Goal: Task Accomplishment & Management: Manage account settings

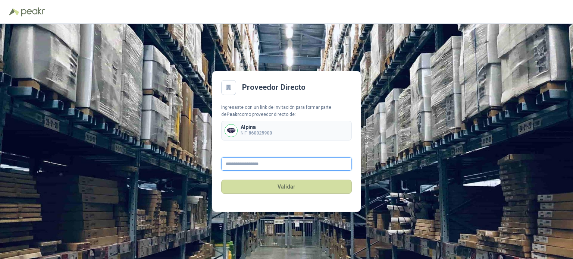
click at [260, 165] on input "text" at bounding box center [286, 163] width 131 height 13
type input "**********"
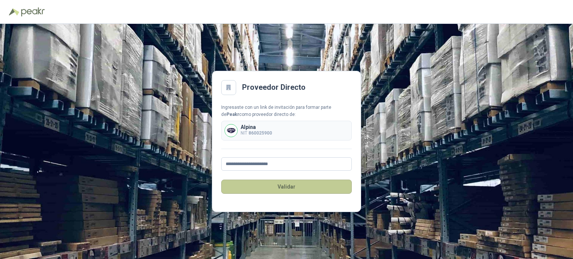
click at [284, 188] on button "Validar" at bounding box center [286, 187] width 131 height 14
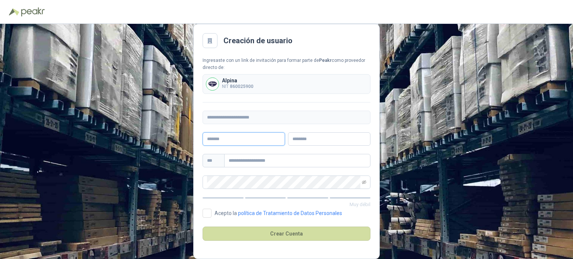
click at [247, 140] on input "text" at bounding box center [244, 138] width 82 height 13
type input "*****"
click at [307, 141] on input "text" at bounding box center [329, 138] width 82 height 13
type input "******"
click at [245, 160] on input "text" at bounding box center [297, 160] width 146 height 13
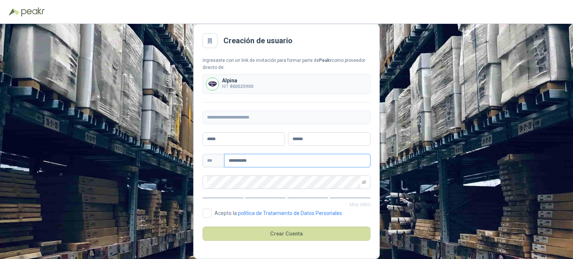
type input "**********"
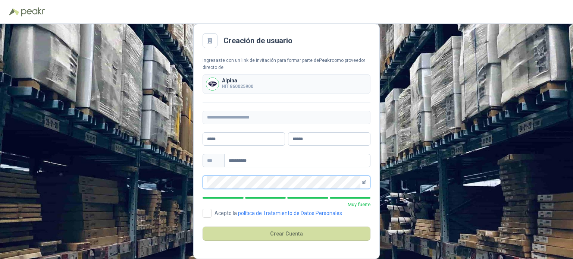
click at [365, 182] on icon "eye-invisible" at bounding box center [364, 182] width 4 height 4
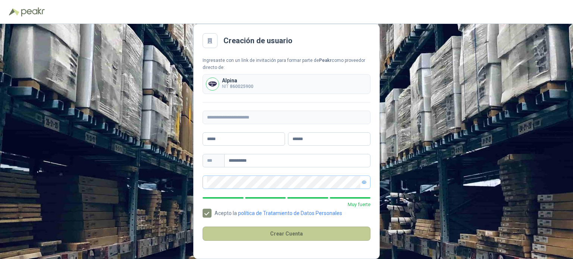
click at [285, 234] on button "Crear Cuenta" at bounding box center [287, 234] width 168 height 14
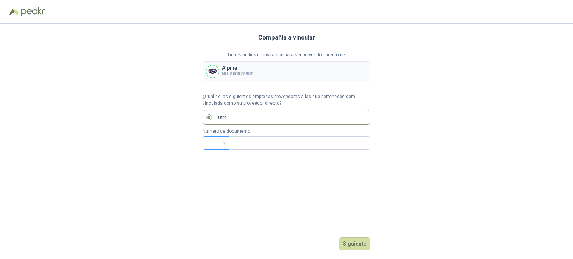
click at [225, 143] on div at bounding box center [216, 143] width 26 height 13
click at [217, 181] on div "NIT" at bounding box center [216, 182] width 15 height 8
click at [249, 141] on input "text" at bounding box center [298, 143] width 131 height 13
type input "*********"
click at [361, 249] on button "Siguiente" at bounding box center [355, 244] width 32 height 13
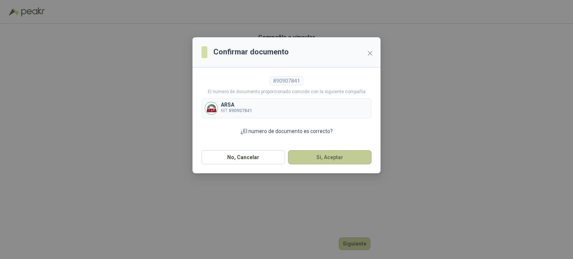
click at [348, 157] on button "Si, Aceptar" at bounding box center [330, 157] width 84 height 14
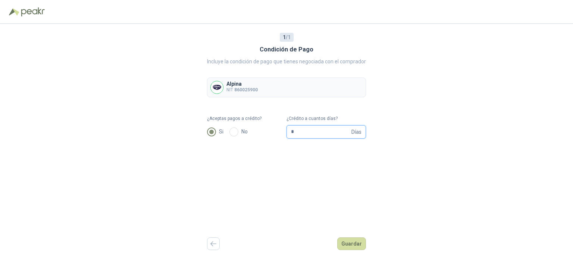
click at [301, 134] on input "*" at bounding box center [320, 132] width 59 height 13
type input "**"
click at [358, 243] on button "Guardar" at bounding box center [351, 244] width 29 height 13
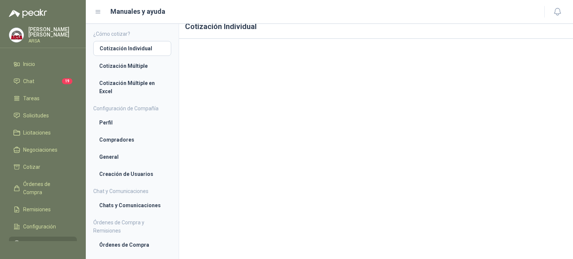
scroll to position [14, 0]
click at [136, 46] on li "Cotización Individual" at bounding box center [132, 48] width 65 height 8
click at [129, 65] on li "Cotización Múltiple" at bounding box center [132, 66] width 66 height 8
click at [129, 50] on li "Cotización Individual" at bounding box center [132, 48] width 66 height 8
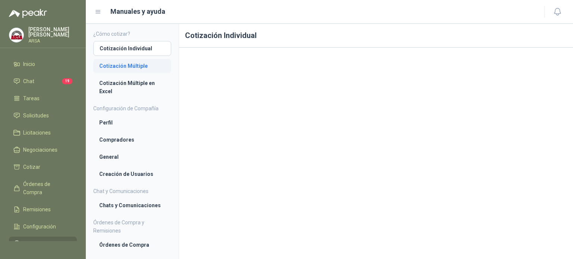
click at [140, 66] on li "Cotización Múltiple" at bounding box center [132, 66] width 66 height 8
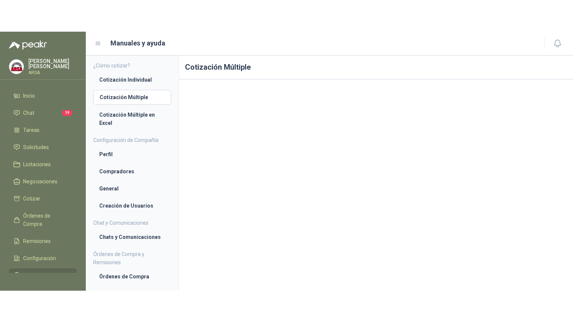
scroll to position [14, 0]
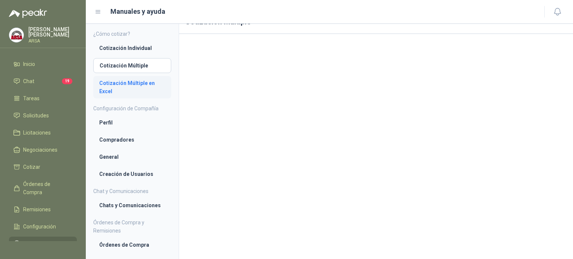
click at [124, 81] on li "Cotización Múltiple en Excel" at bounding box center [132, 87] width 66 height 16
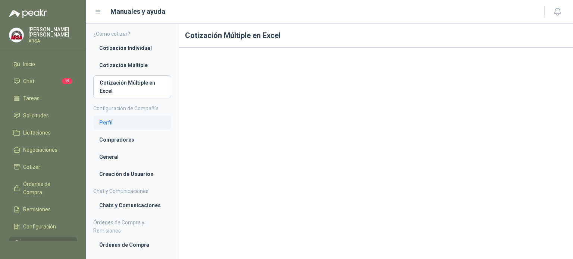
click at [103, 122] on li "Perfil" at bounding box center [132, 123] width 66 height 8
click at [115, 138] on li "Compradores" at bounding box center [132, 140] width 66 height 8
click at [129, 142] on li "Compradores" at bounding box center [132, 139] width 65 height 8
click at [106, 156] on li "General" at bounding box center [132, 157] width 66 height 8
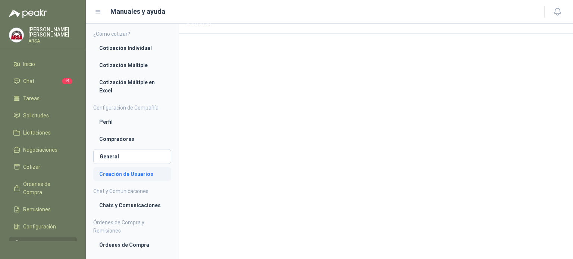
click at [125, 172] on li "Creación de Usuarios" at bounding box center [132, 174] width 66 height 8
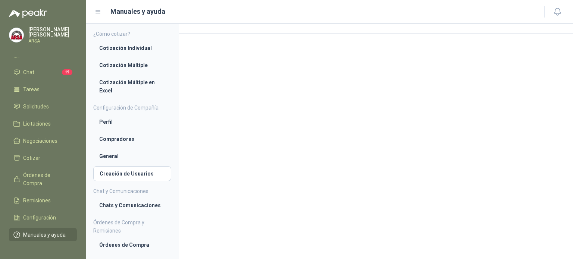
scroll to position [19, 0]
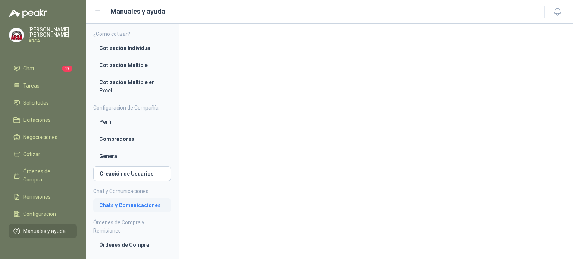
click at [106, 207] on li "Chats y Comunicaciones" at bounding box center [132, 206] width 66 height 8
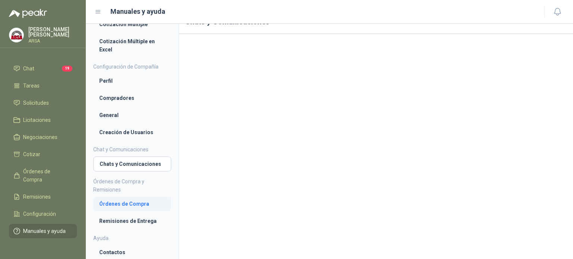
click at [139, 202] on li "Órdenes de Compra" at bounding box center [132, 204] width 66 height 8
click at [127, 220] on li "Remisiones de Entrega" at bounding box center [132, 221] width 66 height 8
click at [122, 253] on li "Contactos" at bounding box center [132, 253] width 66 height 8
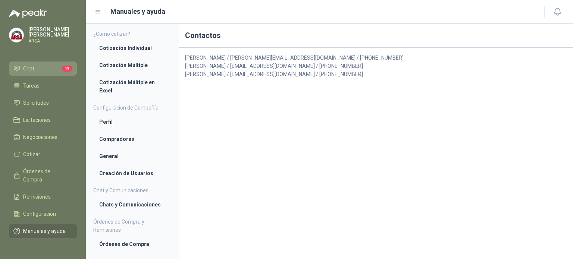
click at [38, 65] on li "Chat 19" at bounding box center [42, 69] width 59 height 8
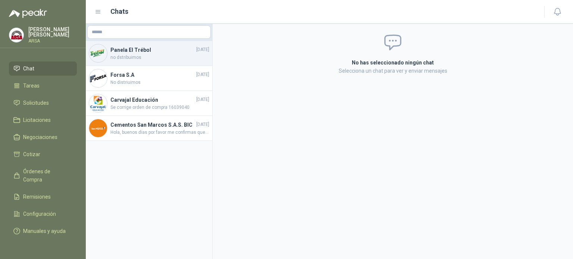
click at [128, 60] on span "no dstribuimos" at bounding box center [159, 57] width 99 height 7
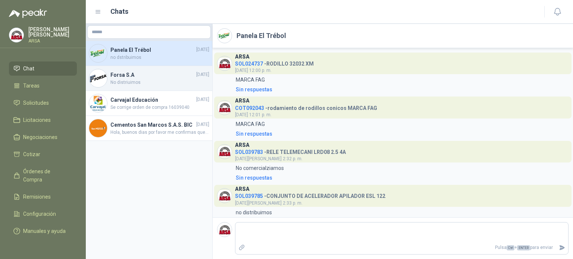
click at [129, 81] on span "No distriuimos" at bounding box center [159, 82] width 99 height 7
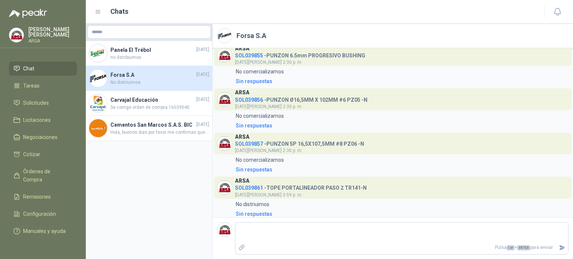
scroll to position [13, 0]
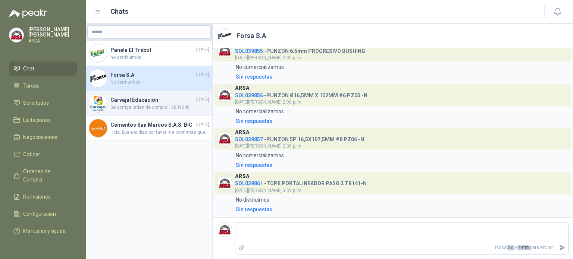
click at [127, 103] on h4 "Carvajal Educación" at bounding box center [152, 100] width 84 height 8
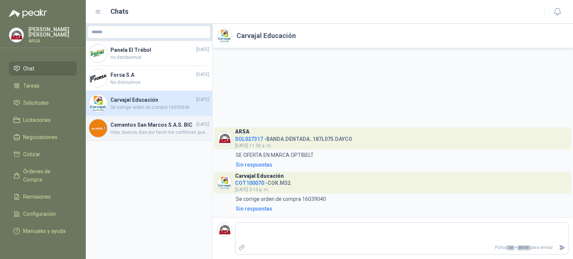
click at [149, 129] on h4 "Cementos San Marcos S.A.S. BIC" at bounding box center [152, 125] width 84 height 8
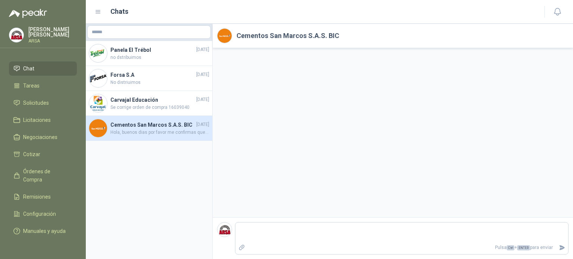
click at [147, 136] on span "Hola, buenos dias por favor me confirmas que sea en [GEOGRAPHIC_DATA]?" at bounding box center [159, 132] width 99 height 7
click at [146, 136] on span "Hola, buenos dias por favor me confirmas que sea en [GEOGRAPHIC_DATA]?" at bounding box center [159, 132] width 99 height 7
click at [151, 128] on h4 "Cementos San Marcos S.A.S. BIC" at bounding box center [152, 125] width 84 height 8
click at [45, 133] on span "Negociaciones" at bounding box center [40, 137] width 34 height 8
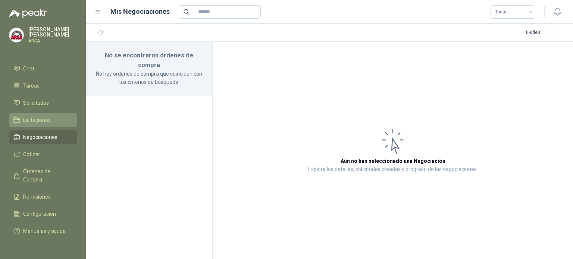
click at [49, 116] on span "Licitaciones" at bounding box center [37, 120] width 28 height 8
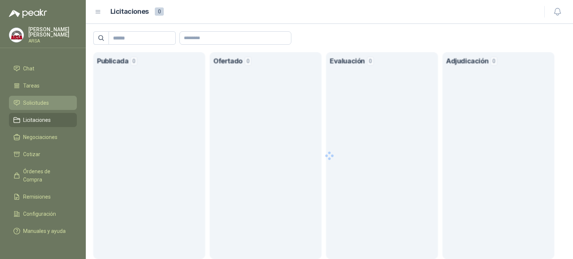
click at [41, 99] on span "Solicitudes" at bounding box center [36, 103] width 26 height 8
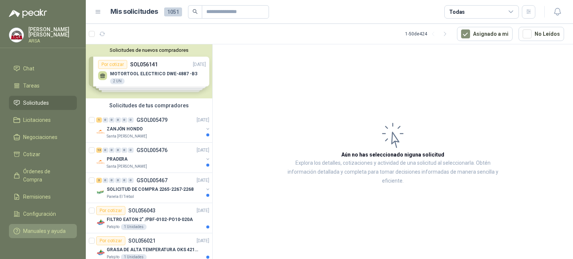
click at [34, 228] on span "Manuales y ayuda" at bounding box center [44, 231] width 43 height 8
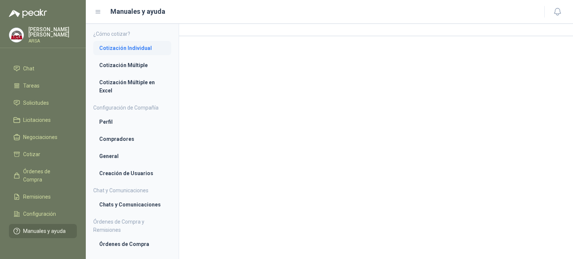
click at [118, 51] on li "Cotización Individual" at bounding box center [132, 48] width 66 height 8
click at [116, 128] on link "Perfil" at bounding box center [132, 123] width 78 height 14
click at [44, 210] on span "Configuración" at bounding box center [39, 214] width 33 height 8
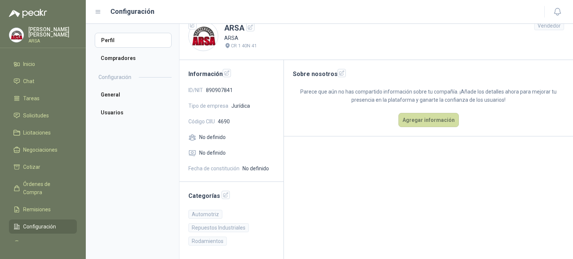
click at [98, 12] on icon at bounding box center [98, 12] width 7 height 7
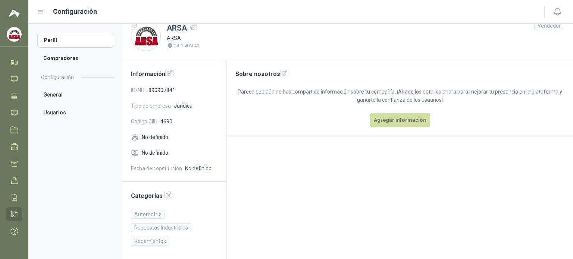
click at [37, 15] on header "Configuración" at bounding box center [300, 12] width 545 height 24
click at [39, 11] on icon at bounding box center [40, 12] width 7 height 7
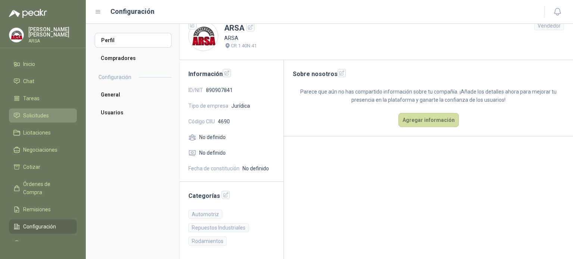
click at [32, 118] on span "Solicitudes" at bounding box center [36, 116] width 26 height 8
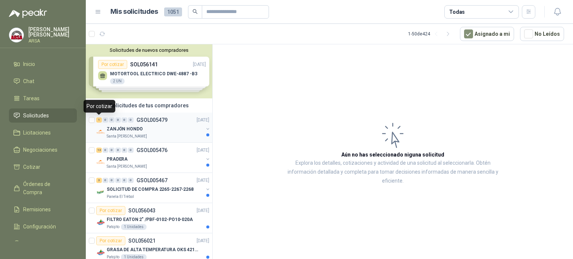
click at [100, 120] on div "1" at bounding box center [99, 120] width 6 height 5
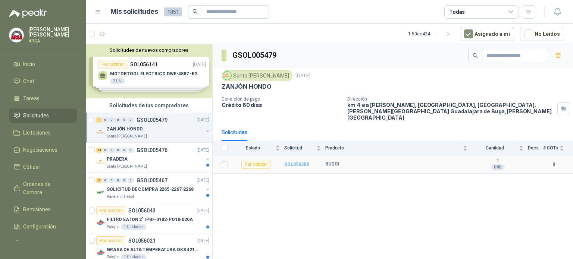
click at [296, 162] on b "SOL056309" at bounding box center [296, 164] width 25 height 5
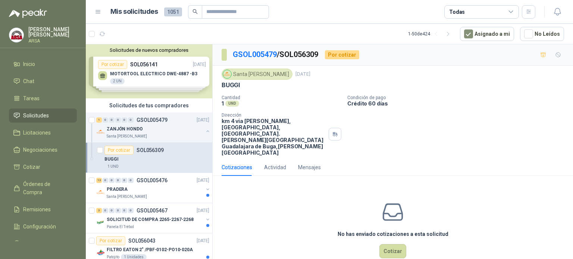
click at [146, 73] on div "Solicitudes de nuevos compradores Por cotizar SOL056141 [DATE] MOTORTOOL ELECTR…" at bounding box center [149, 71] width 127 height 54
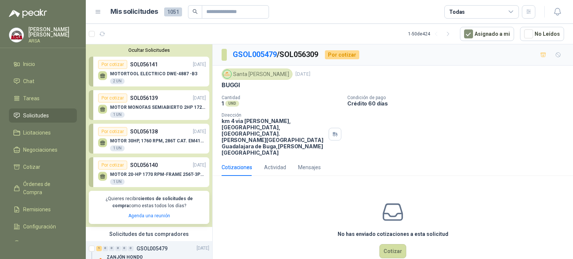
click at [153, 73] on p "MOTORTOOL ELECTRICO DWE-4887 -B3" at bounding box center [153, 73] width 87 height 5
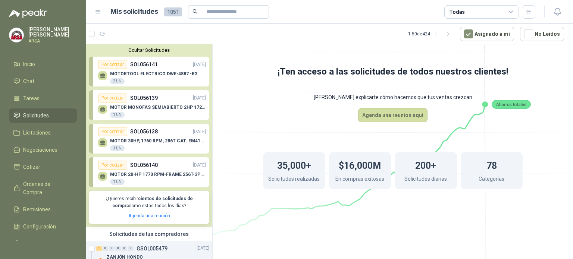
click at [153, 73] on p "MOTORTOOL ELECTRICO DWE-4887 -B3" at bounding box center [153, 73] width 87 height 5
click at [142, 73] on p "MOTORTOOL ELECTRICO DWE-4887 -B3" at bounding box center [153, 73] width 87 height 5
click at [117, 64] on div "Por cotizar" at bounding box center [112, 64] width 29 height 9
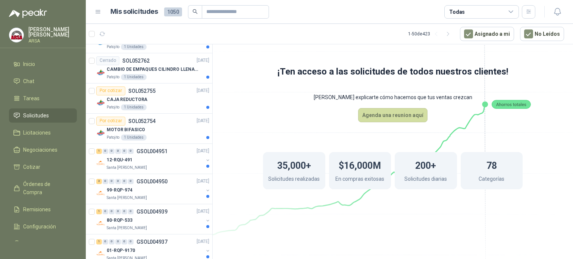
scroll to position [1504, 0]
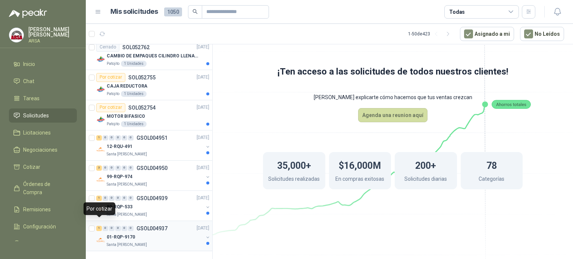
click at [97, 226] on div "1" at bounding box center [99, 228] width 6 height 5
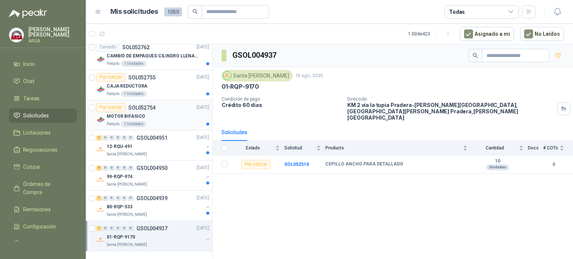
click at [106, 104] on div "Por cotizar" at bounding box center [110, 107] width 29 height 9
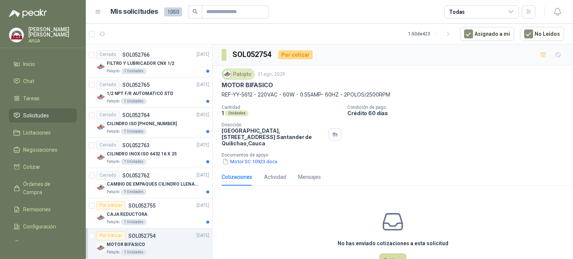
scroll to position [1373, 0]
click at [107, 210] on div "CAJA REDUCTORA" at bounding box center [158, 214] width 103 height 9
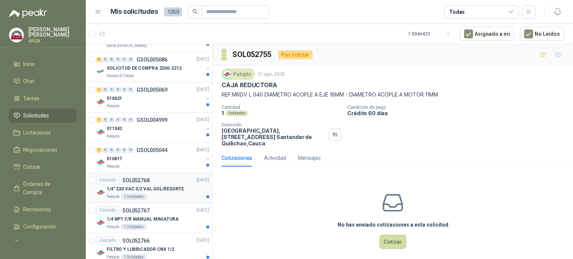
scroll to position [1075, 0]
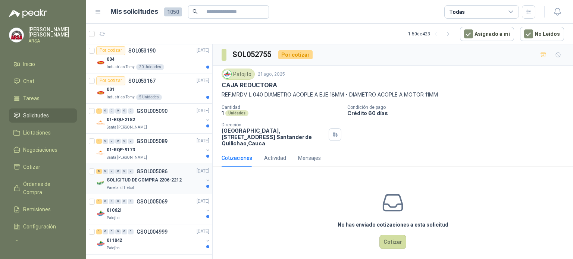
click at [98, 169] on div "5" at bounding box center [99, 171] width 6 height 5
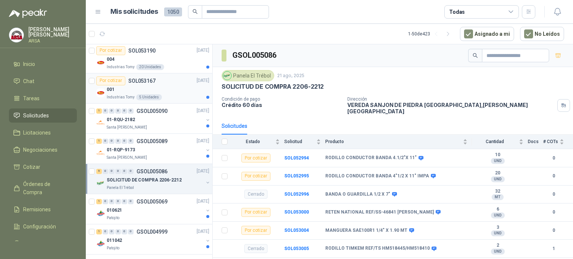
click at [99, 90] on img at bounding box center [100, 92] width 9 height 9
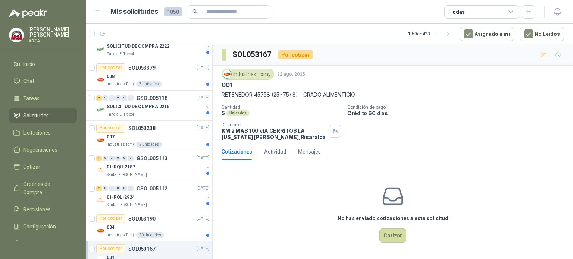
scroll to position [892, 0]
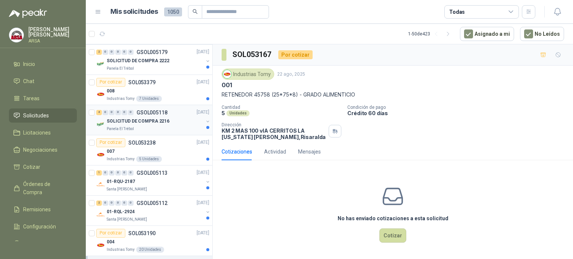
click at [102, 124] on img at bounding box center [100, 124] width 9 height 9
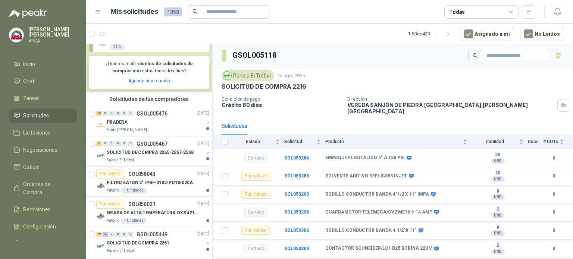
scroll to position [116, 0]
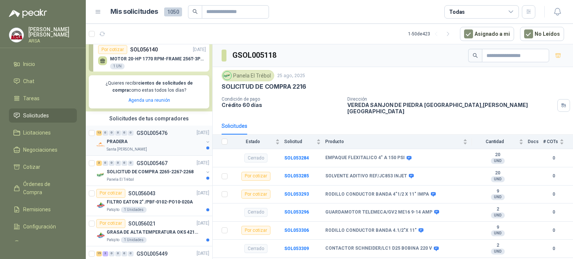
click at [125, 149] on p "Santa [PERSON_NAME]" at bounding box center [127, 150] width 40 height 6
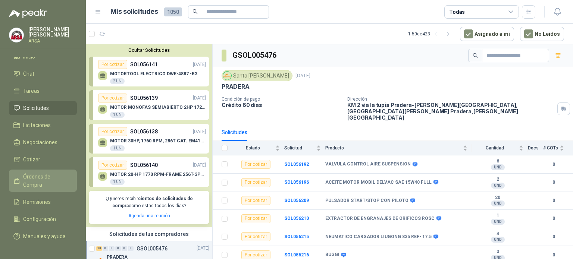
scroll to position [19, 0]
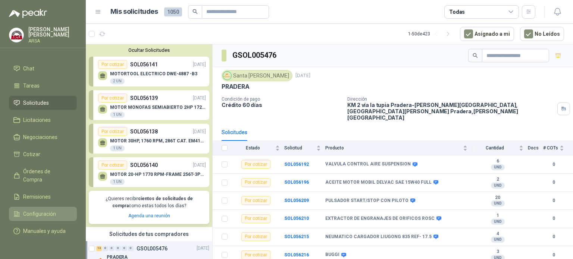
click at [56, 210] on li "Configuración" at bounding box center [42, 214] width 59 height 8
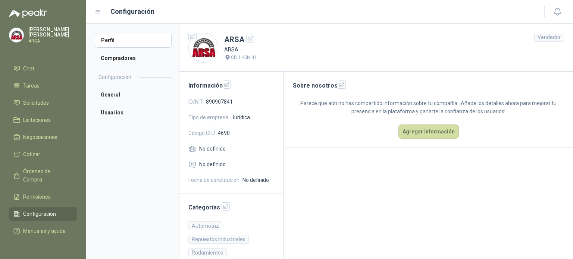
click at [537, 35] on div "Vendedor" at bounding box center [549, 37] width 30 height 9
click at [549, 37] on div "Vendedor" at bounding box center [549, 37] width 30 height 9
click at [118, 45] on li "Perfil" at bounding box center [133, 40] width 77 height 15
click at [128, 58] on li "Compradores" at bounding box center [133, 58] width 77 height 15
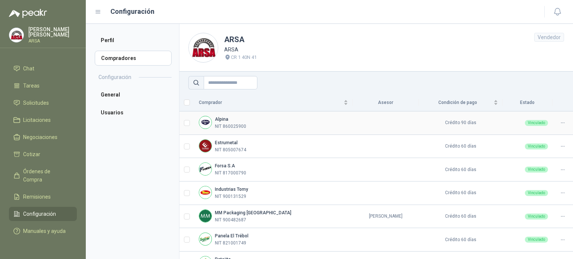
click at [206, 125] on img at bounding box center [205, 122] width 12 height 12
click at [560, 124] on icon at bounding box center [563, 123] width 6 height 6
click at [227, 140] on b "Estrumetal" at bounding box center [226, 142] width 23 height 5
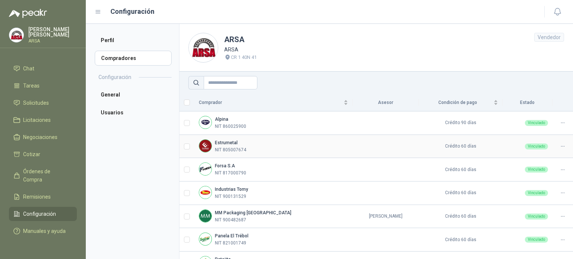
click at [231, 142] on b "Estrumetal" at bounding box center [226, 142] width 23 height 5
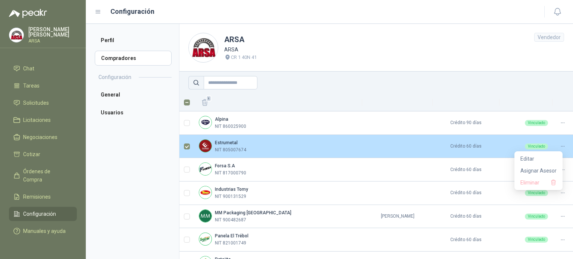
click at [560, 147] on icon at bounding box center [563, 147] width 6 height 6
click at [306, 146] on div "Estrumetal NIT 805007674" at bounding box center [278, 147] width 159 height 14
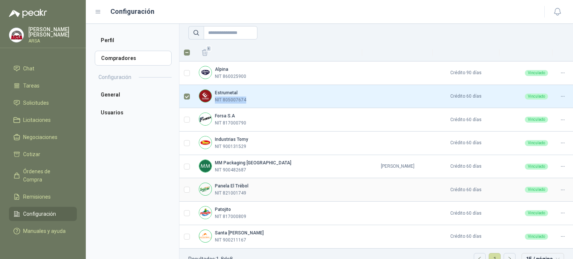
scroll to position [64, 0]
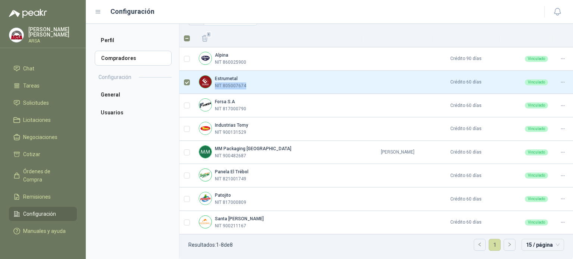
click at [490, 245] on link "1" at bounding box center [494, 245] width 11 height 11
click at [231, 149] on b "MM Packaging [GEOGRAPHIC_DATA]" at bounding box center [253, 148] width 77 height 5
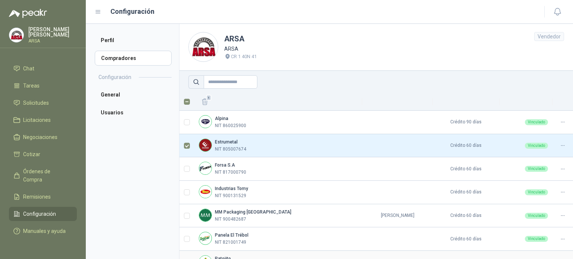
scroll to position [0, 0]
click at [106, 93] on li "General" at bounding box center [133, 94] width 77 height 15
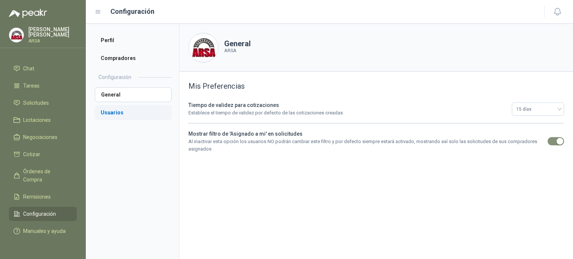
click at [127, 114] on li "Usuarios" at bounding box center [133, 112] width 77 height 15
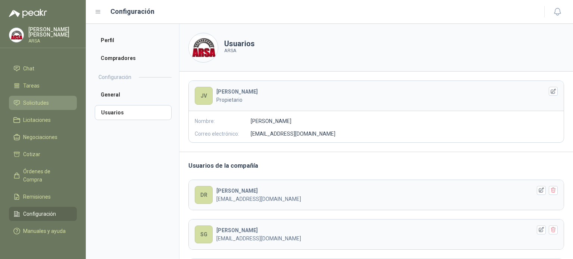
click at [45, 99] on span "Solicitudes" at bounding box center [36, 103] width 26 height 8
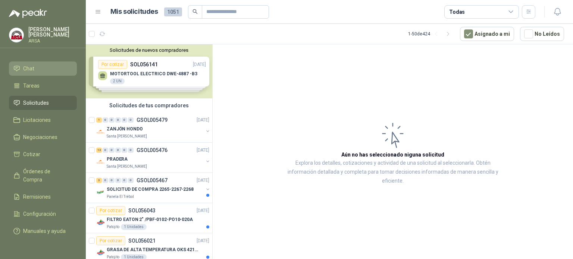
click at [26, 65] on span "Chat" at bounding box center [28, 69] width 11 height 8
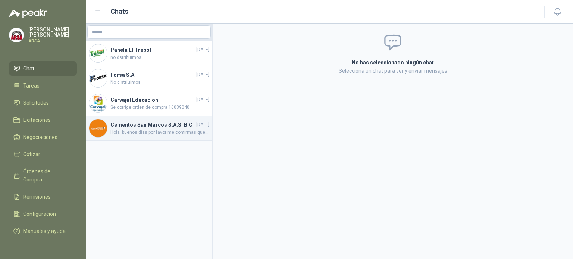
click at [119, 125] on h4 "Cementos San Marcos S.A.S. BIC" at bounding box center [152, 125] width 84 height 8
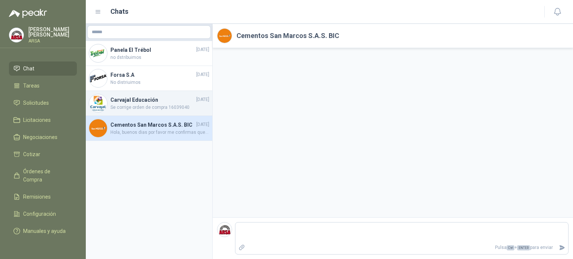
click at [137, 98] on h4 "Carvajal Educación" at bounding box center [152, 100] width 84 height 8
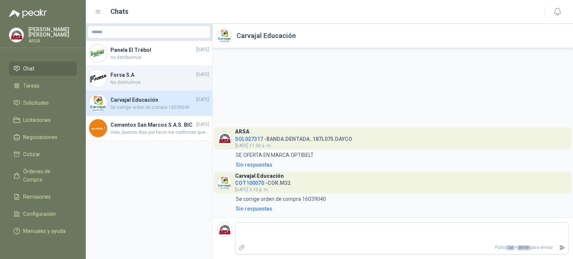
click at [128, 74] on h4 "Forsa S.A" at bounding box center [152, 75] width 84 height 8
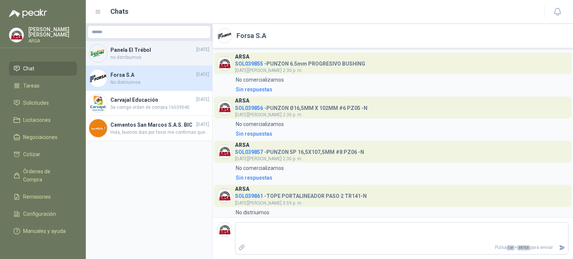
click at [139, 50] on h4 "Panela El Trébol" at bounding box center [152, 50] width 84 height 8
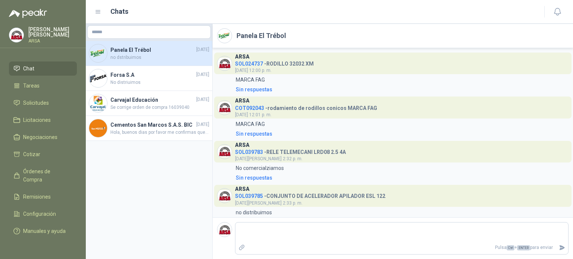
click at [254, 63] on span "SOL024737" at bounding box center [249, 64] width 28 height 6
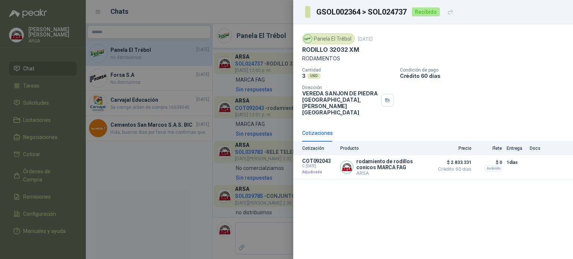
click at [256, 65] on div at bounding box center [286, 129] width 573 height 259
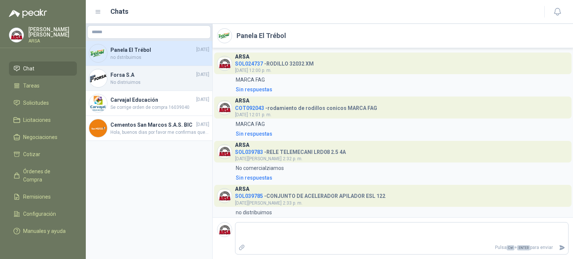
click at [127, 77] on h4 "Forsa S.A" at bounding box center [152, 75] width 84 height 8
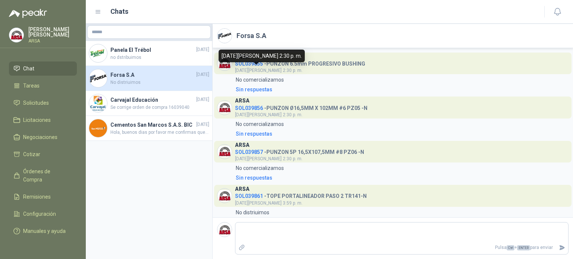
click at [251, 63] on span "SOL039855" at bounding box center [249, 64] width 28 height 6
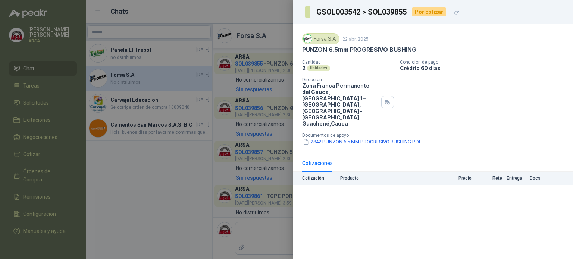
click at [251, 63] on div at bounding box center [286, 129] width 573 height 259
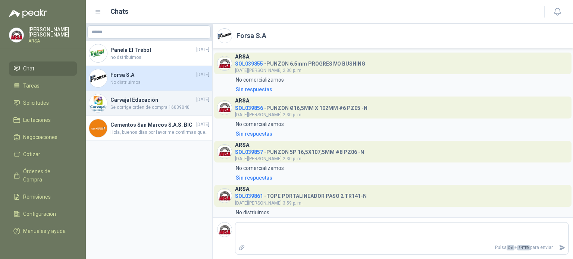
click at [138, 100] on h4 "Carvajal Educación" at bounding box center [152, 100] width 84 height 8
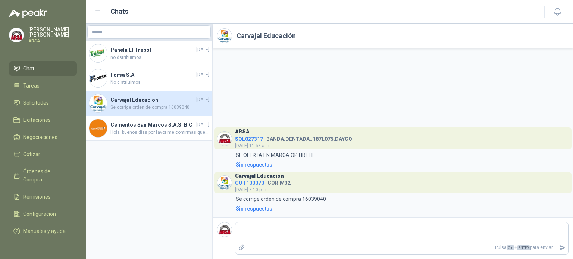
click at [253, 140] on span "SOL027317" at bounding box center [249, 139] width 28 height 6
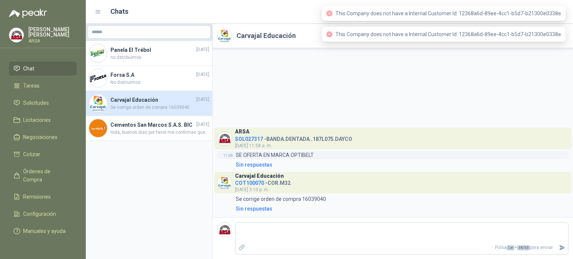
click at [255, 155] on p "SE OFERTA EN MARCA OPTIBELT" at bounding box center [275, 155] width 78 height 8
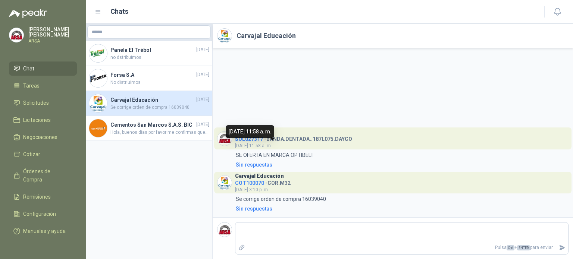
click at [240, 135] on div "[DATE] 11:58 a. m." at bounding box center [250, 131] width 49 height 13
click at [251, 178] on h3 "Carvajal Educación" at bounding box center [259, 176] width 49 height 4
click at [249, 184] on span "COT100070" at bounding box center [249, 183] width 29 height 6
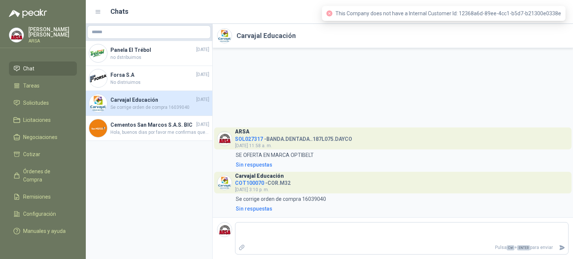
click at [282, 181] on h4 "COT100070 - COR.M32" at bounding box center [263, 181] width 56 height 7
click at [278, 184] on h4 "COT100070 - COR.M32" at bounding box center [263, 181] width 56 height 7
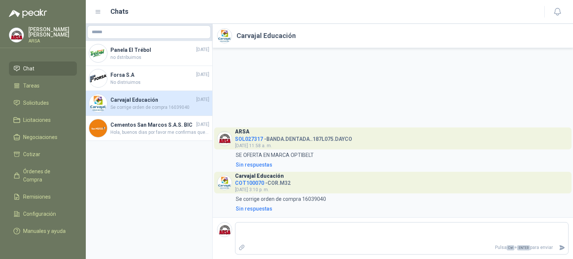
click at [230, 182] on img at bounding box center [225, 183] width 14 height 14
click at [221, 180] on img at bounding box center [225, 183] width 14 height 14
drag, startPoint x: 222, startPoint y: 183, endPoint x: 231, endPoint y: 189, distance: 11.6
click at [222, 183] on img at bounding box center [225, 183] width 14 height 14
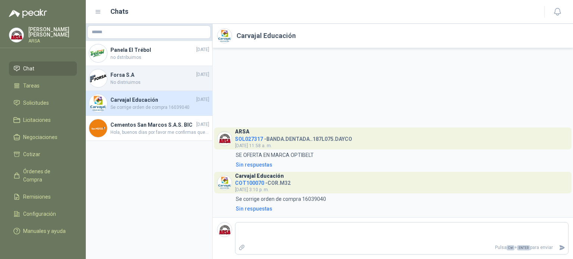
click at [132, 75] on h4 "Forsa S.A" at bounding box center [152, 75] width 84 height 8
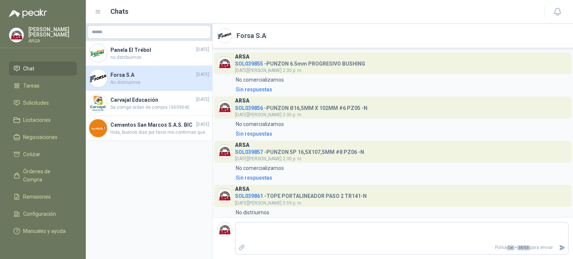
scroll to position [13, 0]
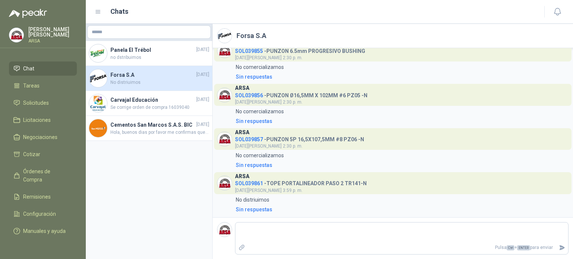
click at [248, 35] on h2 "Forsa S.A" at bounding box center [252, 36] width 30 height 10
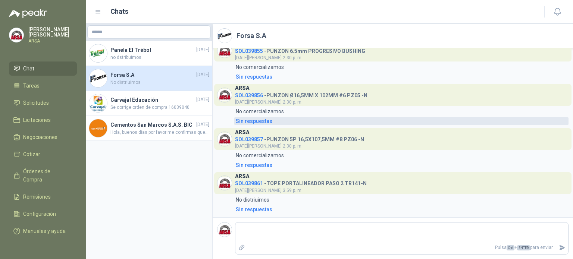
click at [253, 120] on div "Sin respuestas" at bounding box center [254, 121] width 37 height 8
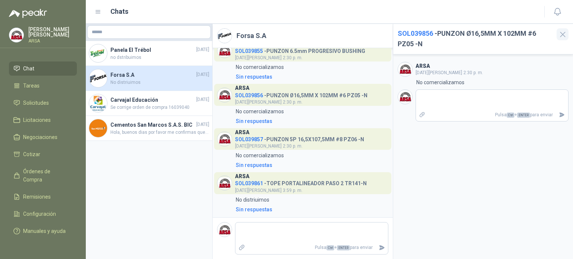
click at [565, 32] on icon "button" at bounding box center [562, 34] width 9 height 9
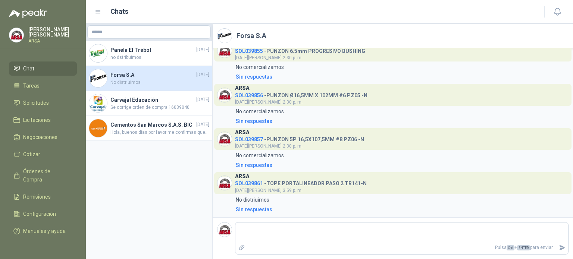
click at [256, 96] on span "SOL039856" at bounding box center [249, 96] width 28 height 6
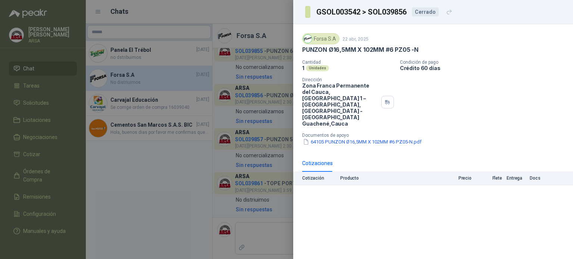
click at [256, 95] on div at bounding box center [286, 129] width 573 height 259
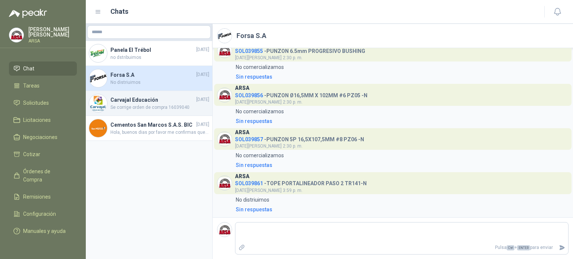
click at [135, 99] on h4 "Carvajal Educación" at bounding box center [152, 100] width 84 height 8
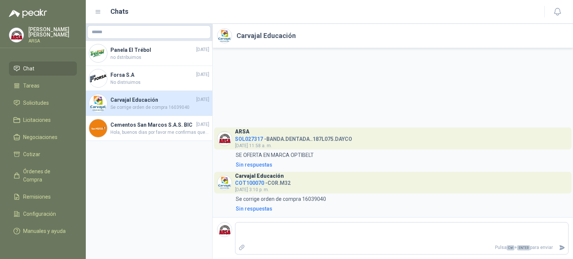
click at [253, 35] on h2 "Carvajal Educación" at bounding box center [266, 36] width 59 height 10
click at [252, 183] on span "COT100070" at bounding box center [249, 183] width 29 height 6
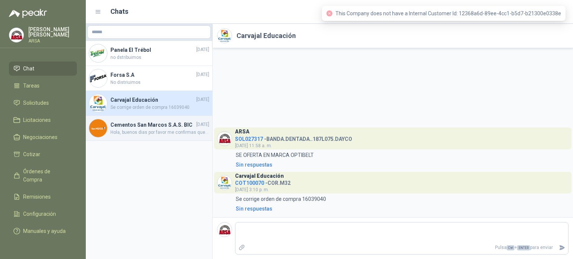
click at [149, 124] on h4 "Cementos San Marcos S.A.S. BIC" at bounding box center [152, 125] width 84 height 8
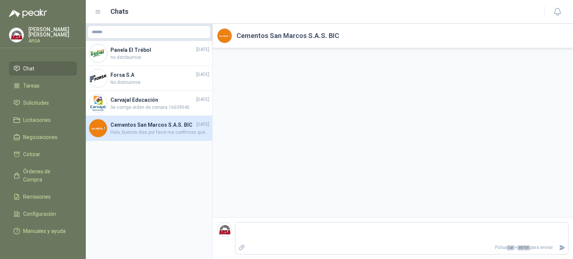
click at [272, 39] on h2 "Cementos San Marcos S.A.S. BIC" at bounding box center [288, 36] width 103 height 10
click at [50, 82] on li "Tareas" at bounding box center [42, 86] width 59 height 8
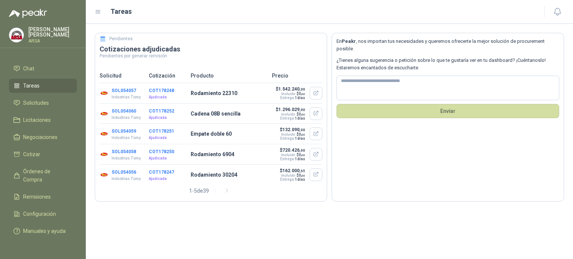
click at [119, 90] on button "SOL054057" at bounding box center [124, 90] width 25 height 5
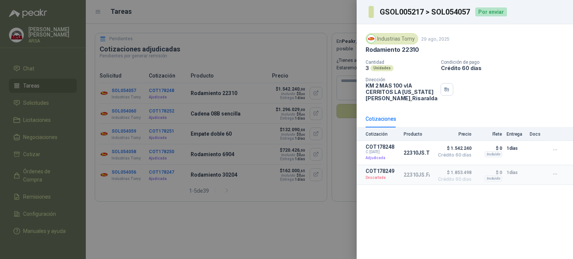
click at [119, 90] on div at bounding box center [286, 129] width 573 height 259
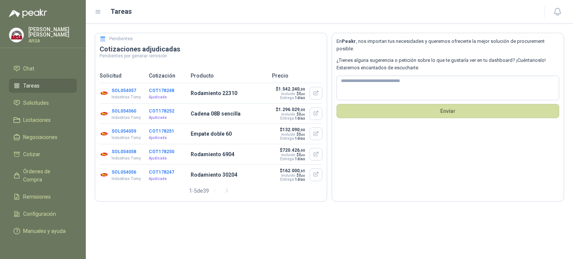
click at [116, 112] on button "SOL054060" at bounding box center [124, 111] width 25 height 5
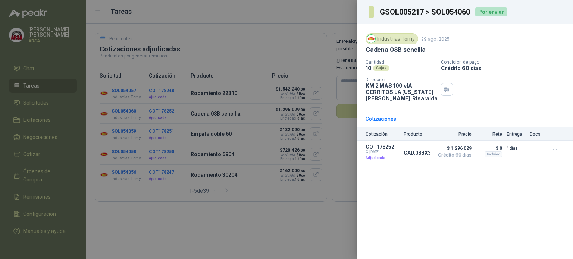
click at [116, 112] on div at bounding box center [286, 129] width 573 height 259
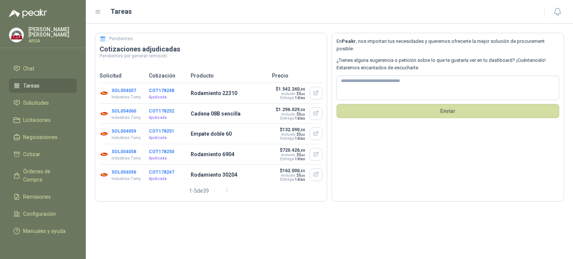
click at [114, 133] on button "SOL054059" at bounding box center [124, 131] width 25 height 5
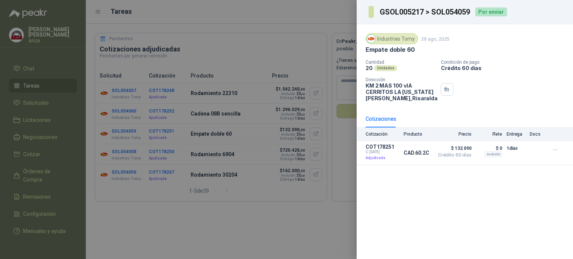
click at [115, 132] on div at bounding box center [286, 129] width 573 height 259
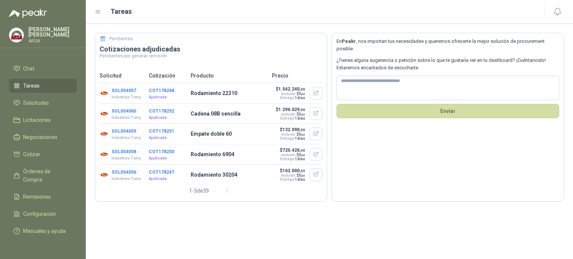
click at [122, 153] on button "SOL054058" at bounding box center [124, 151] width 25 height 5
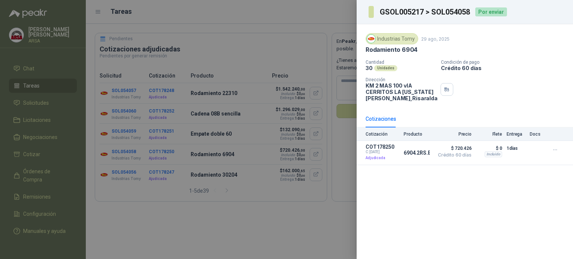
click at [113, 156] on div at bounding box center [286, 129] width 573 height 259
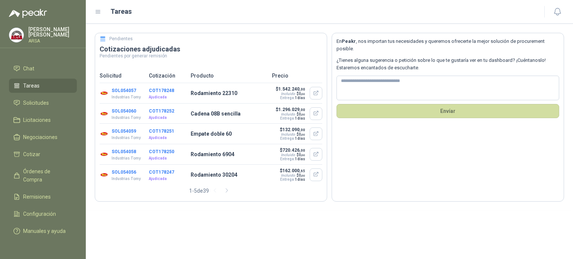
click at [122, 173] on button "SOL054056" at bounding box center [124, 172] width 25 height 5
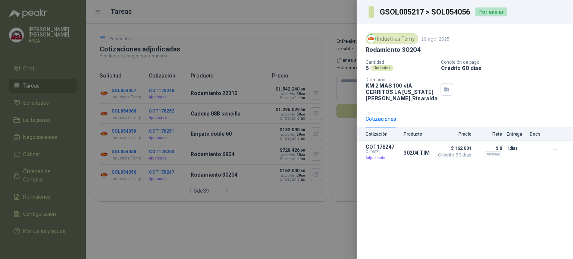
click at [122, 173] on div at bounding box center [286, 129] width 573 height 259
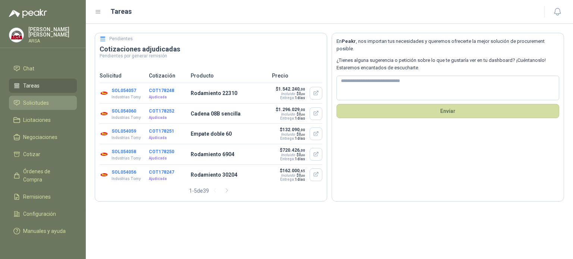
click at [44, 99] on span "Solicitudes" at bounding box center [36, 103] width 26 height 8
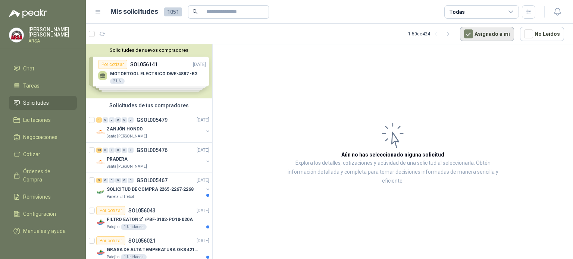
click at [506, 36] on button "Asignado a mi" at bounding box center [487, 34] width 54 height 14
click at [36, 116] on span "Licitaciones" at bounding box center [37, 120] width 28 height 8
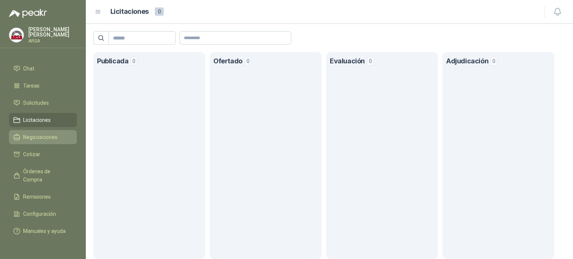
click at [38, 133] on span "Negociaciones" at bounding box center [40, 137] width 34 height 8
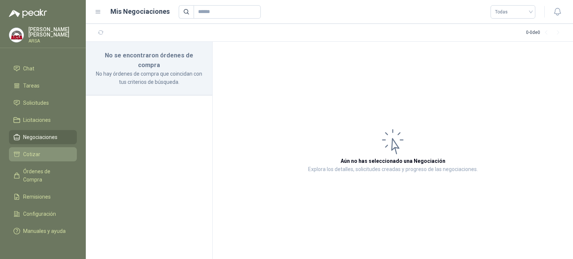
click at [33, 150] on span "Cotizar" at bounding box center [31, 154] width 17 height 8
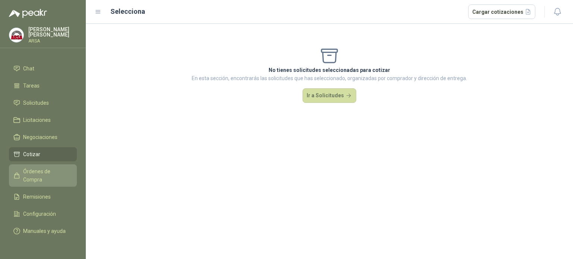
click at [39, 170] on span "Órdenes de Compra" at bounding box center [46, 176] width 47 height 16
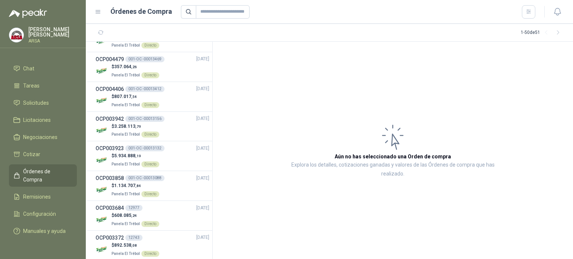
scroll to position [1008, 0]
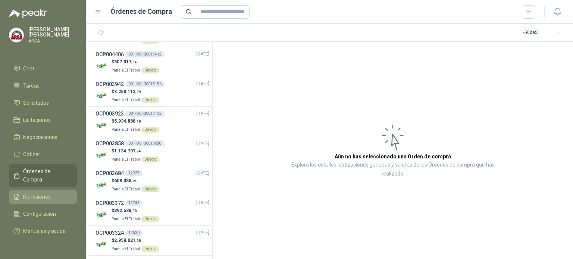
click at [43, 193] on span "Remisiones" at bounding box center [37, 197] width 28 height 8
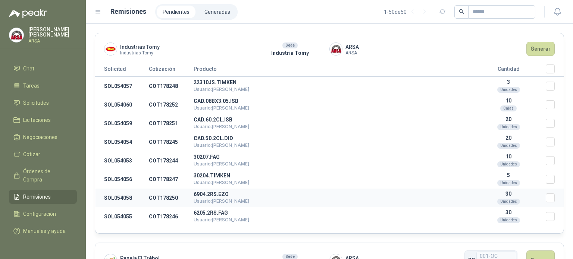
scroll to position [149, 0]
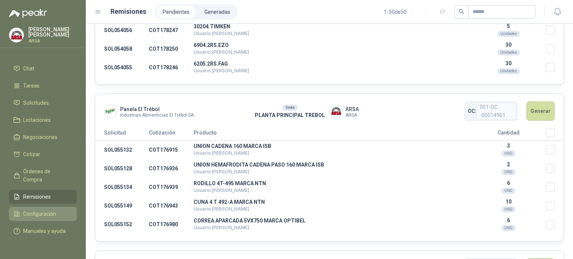
click at [41, 210] on span "Configuración" at bounding box center [39, 214] width 33 height 8
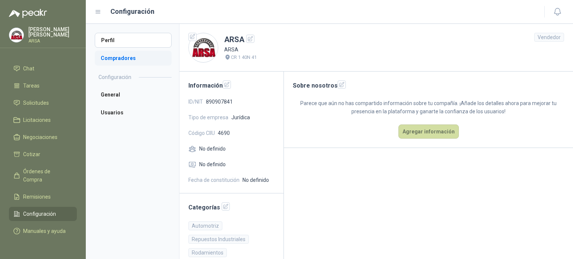
click at [118, 59] on li "Compradores" at bounding box center [133, 58] width 77 height 15
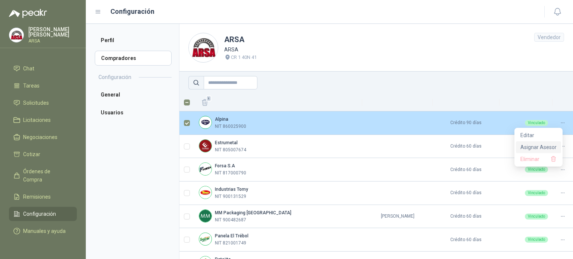
click at [540, 148] on span "Asignar Asesor" at bounding box center [539, 147] width 36 height 8
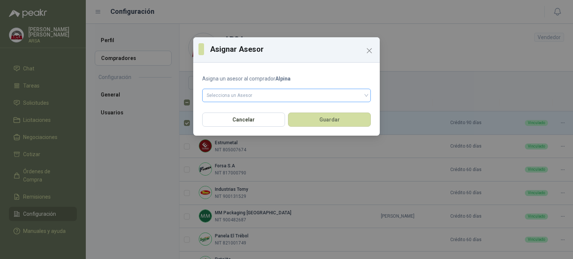
drag, startPoint x: 270, startPoint y: 94, endPoint x: 269, endPoint y: 101, distance: 6.8
click at [270, 94] on input "search" at bounding box center [287, 94] width 160 height 11
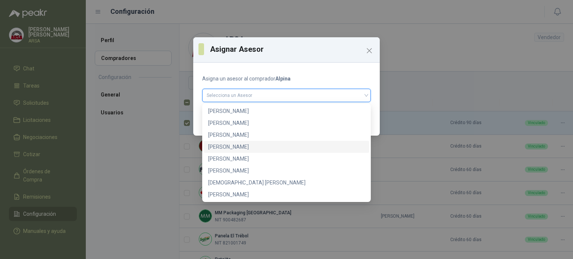
click at [272, 143] on div "[PERSON_NAME]" at bounding box center [286, 147] width 157 height 8
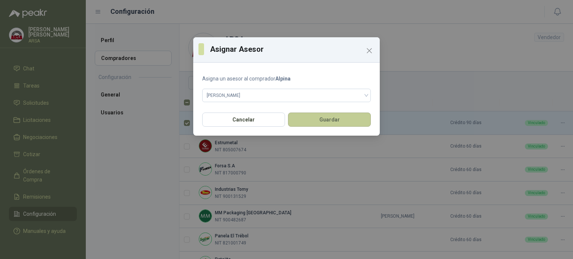
click at [313, 119] on button "Guardar" at bounding box center [329, 120] width 83 height 14
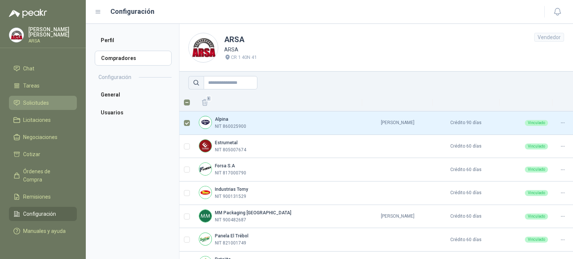
click at [43, 99] on span "Solicitudes" at bounding box center [36, 103] width 26 height 8
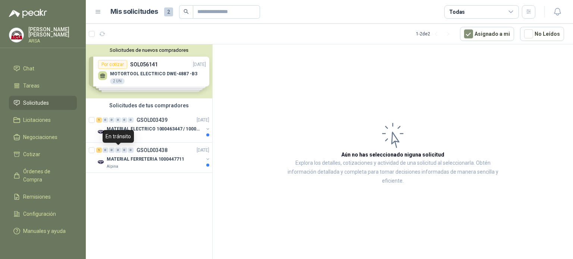
click at [115, 135] on div "En tránsito" at bounding box center [118, 136] width 31 height 13
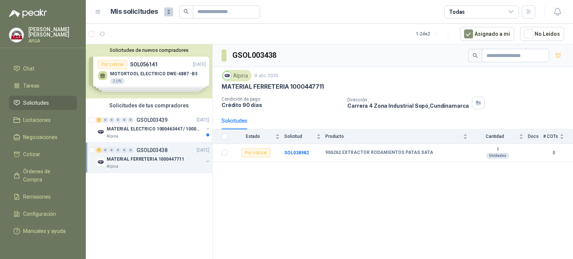
click at [140, 164] on div "Alpina" at bounding box center [155, 167] width 97 height 6
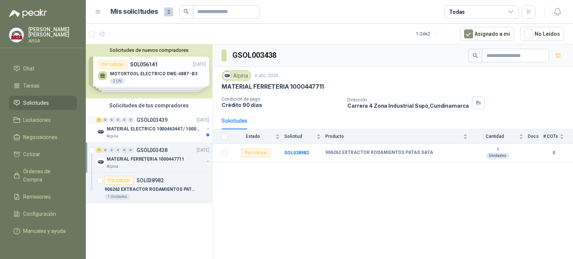
click at [143, 160] on p "MATERIAL FERRETERIA 1000447711" at bounding box center [145, 159] width 77 height 7
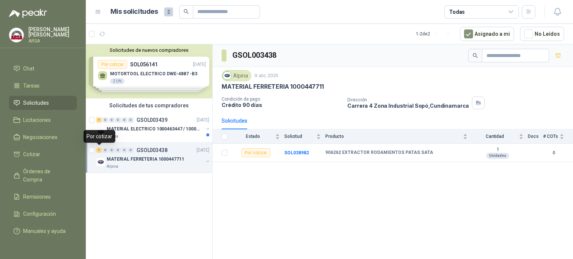
click at [99, 150] on div "1" at bounding box center [99, 150] width 6 height 5
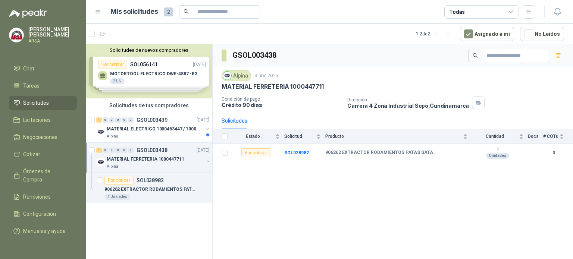
click at [176, 224] on div "Solicitudes de nuevos compradores Por cotizar SOL056141 [DATE] MOTORTOOL ELECTR…" at bounding box center [149, 153] width 127 height 218
click at [257, 213] on div "GSOL003438 Alpina [DATE] MATERIAL FERRETERIA 1000447711 Condición de pago Crédi…" at bounding box center [393, 153] width 361 height 218
click at [149, 132] on div "MATERIAL ELECTRICO 1000463447 / 1000465800" at bounding box center [155, 129] width 97 height 9
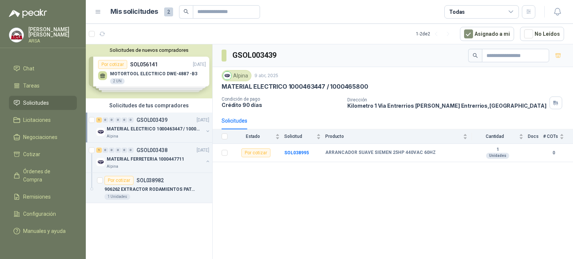
click at [134, 135] on div "Alpina" at bounding box center [155, 137] width 97 height 6
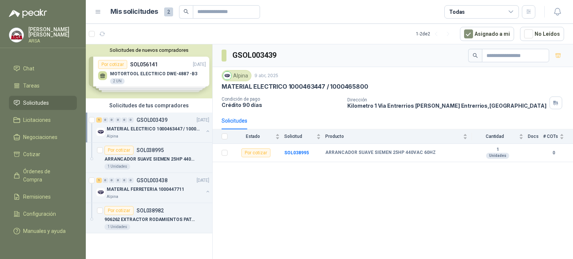
click at [135, 135] on div "Alpina" at bounding box center [155, 137] width 97 height 6
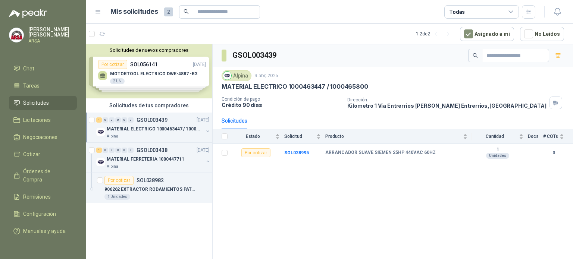
click at [135, 135] on div "Alpina" at bounding box center [155, 137] width 97 height 6
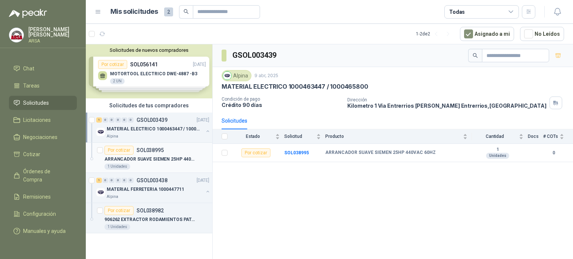
click at [147, 164] on div "1 Unidades" at bounding box center [156, 167] width 105 height 6
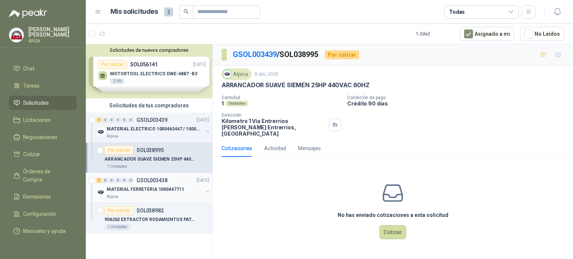
click at [136, 195] on div "Alpina" at bounding box center [155, 197] width 97 height 6
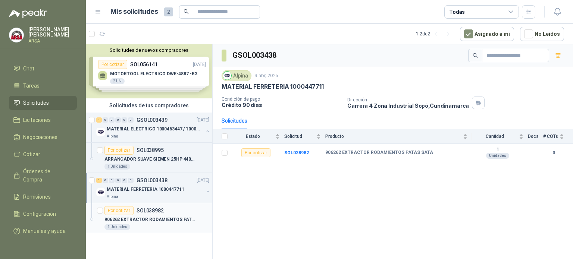
click at [146, 227] on div "1 Unidades" at bounding box center [156, 227] width 105 height 6
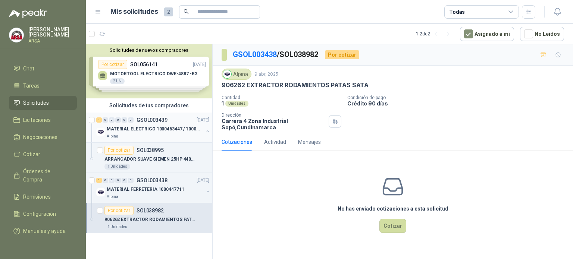
click at [155, 134] on div "Alpina" at bounding box center [155, 137] width 97 height 6
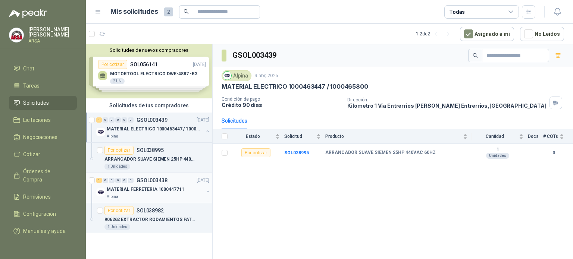
click at [140, 195] on div "Alpina" at bounding box center [155, 197] width 97 height 6
click at [260, 153] on div "Por cotizar" at bounding box center [255, 153] width 29 height 9
click at [299, 150] on b "SOL038982" at bounding box center [296, 152] width 25 height 5
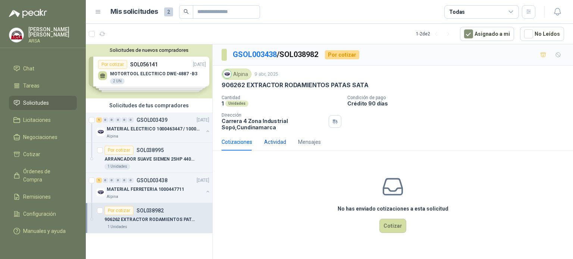
click at [280, 143] on div "Actividad" at bounding box center [275, 142] width 22 height 8
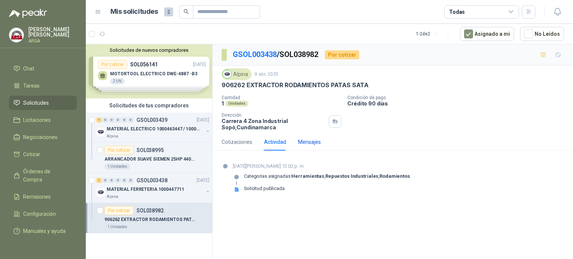
click at [310, 143] on div "Mensajes" at bounding box center [309, 142] width 23 height 8
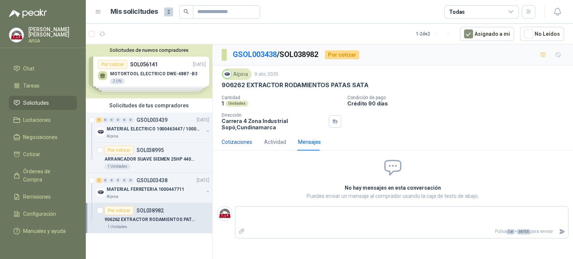
click at [243, 140] on div "Cotizaciones" at bounding box center [237, 142] width 31 height 8
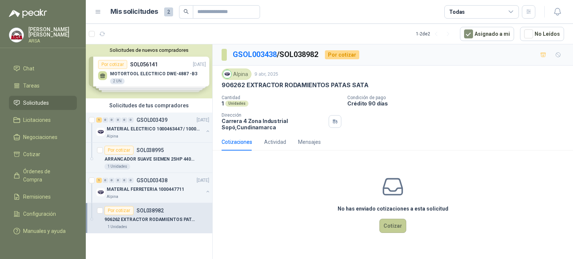
click at [389, 222] on button "Cotizar" at bounding box center [393, 226] width 27 height 14
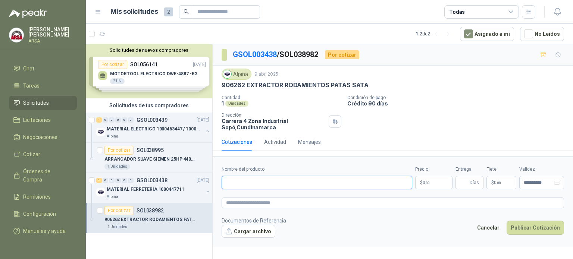
click at [261, 181] on input "Nombre del producto" at bounding box center [317, 182] width 191 height 13
click at [281, 142] on div "Actividad" at bounding box center [275, 142] width 22 height 8
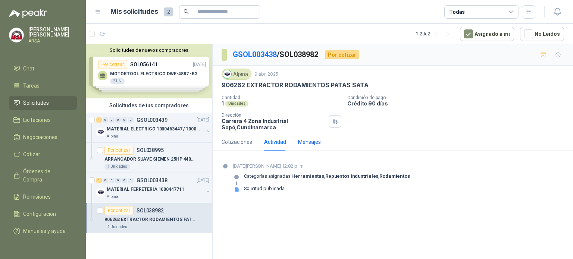
click at [313, 141] on div "Mensajes" at bounding box center [309, 142] width 23 height 8
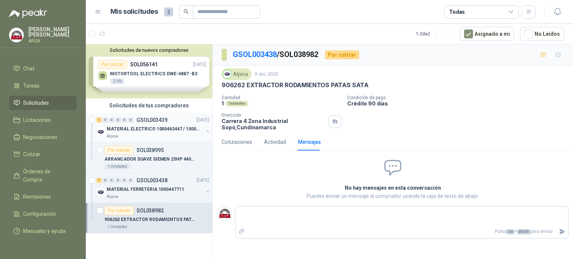
click at [208, 130] on button "button" at bounding box center [208, 131] width 6 height 6
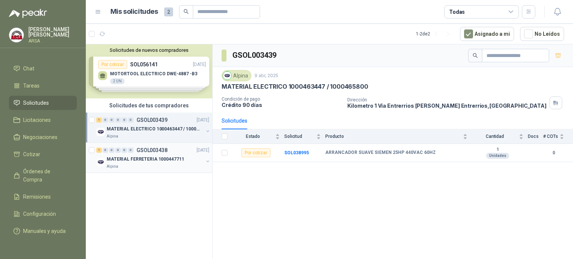
click at [160, 169] on div "1 0 0 0 0 0 GSOL003438 [DATE] MATERIAL FERRETERIA 1000447711 Alpina" at bounding box center [149, 158] width 127 height 30
click at [163, 158] on p "MATERIAL FERRETERIA 1000447711" at bounding box center [145, 159] width 77 height 7
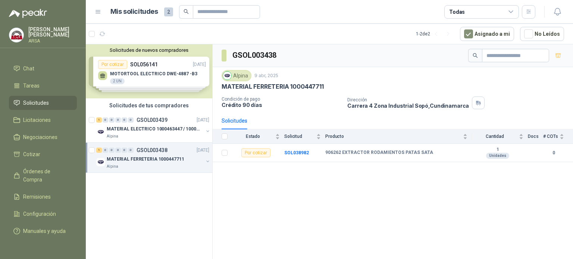
click at [206, 162] on button "button" at bounding box center [208, 162] width 6 height 6
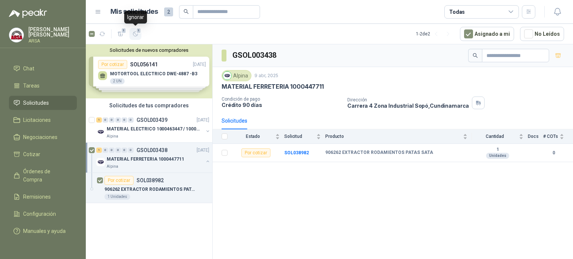
click at [133, 35] on icon "button" at bounding box center [135, 34] width 4 height 4
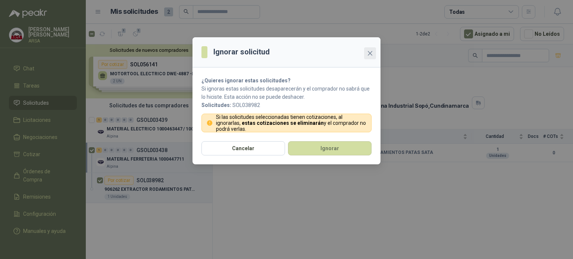
click at [369, 53] on icon "close" at bounding box center [370, 53] width 6 height 6
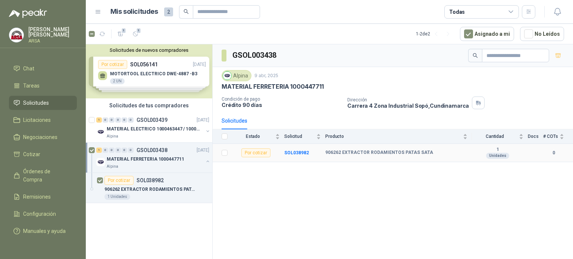
click at [255, 150] on div "Por cotizar" at bounding box center [255, 153] width 29 height 9
click at [157, 79] on div "Solicitudes de nuevos compradores Por cotizar SOL056141 [DATE] MOTORTOOL ELECTR…" at bounding box center [149, 71] width 127 height 54
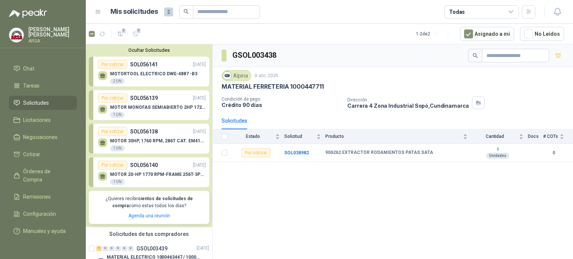
click at [151, 181] on div "MOTOR 20-HP 1770 RPM-FRAME 256T-3PH-60HZ 1 UN" at bounding box center [158, 178] width 96 height 13
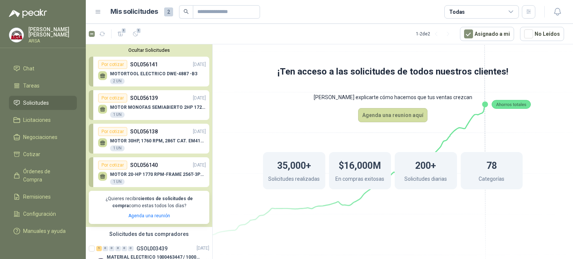
click at [151, 181] on div "MOTOR 20-HP 1770 RPM-FRAME 256T-3PH-60HZ 1 UN" at bounding box center [158, 178] width 96 height 13
click at [161, 173] on p "MOTOR 20-HP 1770 RPM-FRAME 256T-3PH-60HZ" at bounding box center [158, 174] width 96 height 5
click at [146, 162] on p "SOL056140" at bounding box center [144, 165] width 28 height 8
click at [122, 163] on div "Por cotizar" at bounding box center [112, 165] width 29 height 9
click at [108, 164] on div "Por cotizar" at bounding box center [112, 165] width 29 height 9
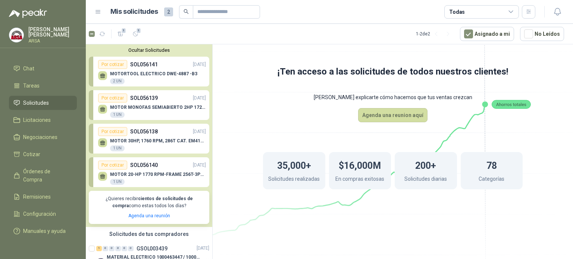
click at [107, 163] on div "Por cotizar" at bounding box center [112, 165] width 29 height 9
click at [102, 177] on icon at bounding box center [102, 175] width 5 height 3
click at [113, 66] on div "Por cotizar" at bounding box center [112, 64] width 29 height 9
click at [137, 79] on div "MOTORTOOL ELECTRICO DWE-4887 -B3 2 UN" at bounding box center [153, 77] width 87 height 13
click at [158, 85] on link "Por cotizar SOL056141 [DATE] MOTORTOOL ELECTRICO DWE-4887 -B3 2 UN" at bounding box center [149, 72] width 121 height 30
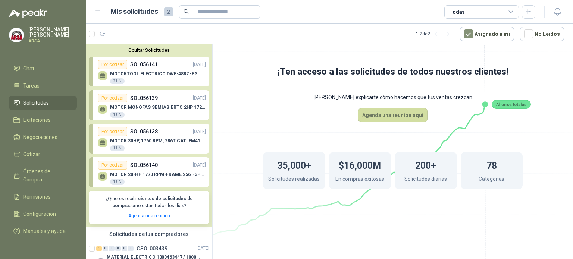
click at [158, 80] on div "MOTORTOOL ELECTRICO DWE-4887 -B3 2 UN" at bounding box center [153, 77] width 87 height 13
click at [103, 74] on icon at bounding box center [102, 74] width 5 height 3
click at [115, 82] on div "2 UN" at bounding box center [117, 81] width 15 height 6
click at [125, 76] on p "MOTORTOOL ELECTRICO DWE-4887 -B3" at bounding box center [153, 73] width 87 height 5
click at [128, 74] on p "MOTORTOOL ELECTRICO DWE-4887 -B3" at bounding box center [153, 73] width 87 height 5
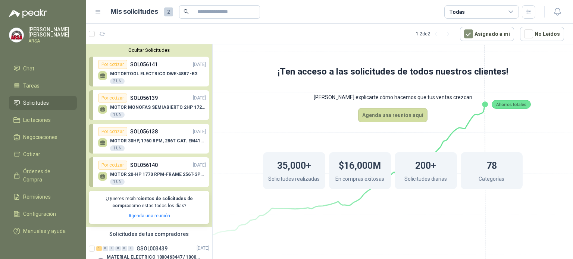
click at [128, 74] on p "MOTORTOOL ELECTRICO DWE-4887 -B3" at bounding box center [153, 73] width 87 height 5
click at [129, 73] on p "MOTORTOOL ELECTRICO DWE-4887 -B3" at bounding box center [153, 73] width 87 height 5
click at [186, 69] on div "MOTORTOOL ELECTRICO DWE-4887 -B3 2 UN" at bounding box center [152, 77] width 108 height 16
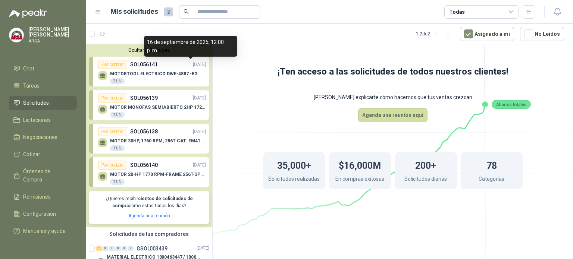
click at [193, 65] on p "[DATE]" at bounding box center [199, 64] width 13 height 7
click at [193, 64] on p "[DATE]" at bounding box center [199, 64] width 13 height 7
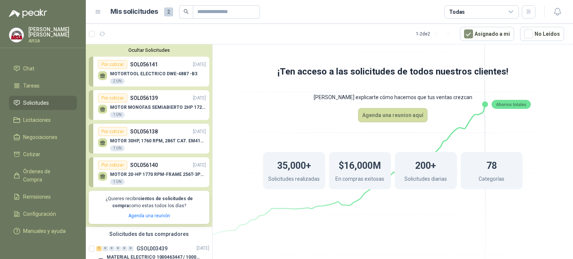
drag, startPoint x: 149, startPoint y: 98, endPoint x: 148, endPoint y: 92, distance: 6.1
click at [149, 98] on p "SOL056139" at bounding box center [144, 98] width 28 height 8
click at [151, 83] on div "MOTORTOOL ELECTRICO DWE-4887 -B3 2 UN" at bounding box center [153, 77] width 87 height 13
drag, startPoint x: 151, startPoint y: 81, endPoint x: 140, endPoint y: 78, distance: 10.9
click at [150, 81] on div "MOTORTOOL ELECTRICO DWE-4887 -B3 2 UN" at bounding box center [153, 77] width 87 height 13
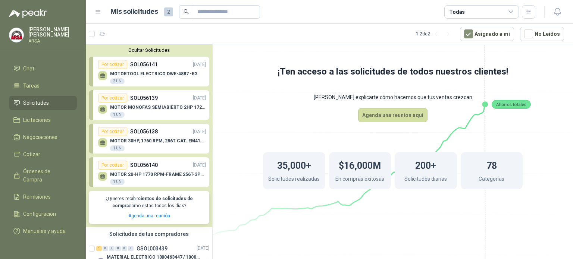
click at [115, 67] on div "Por cotizar" at bounding box center [112, 64] width 29 height 9
click at [106, 71] on div "MOTORTOOL ELECTRICO DWE-4887 -B3 2 UN" at bounding box center [152, 77] width 108 height 16
click at [54, 99] on li "Solicitudes" at bounding box center [42, 103] width 59 height 8
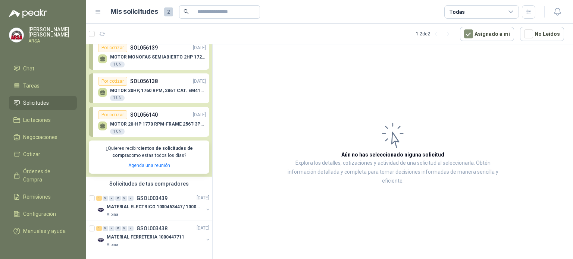
scroll to position [56, 0]
click at [154, 124] on div "MOTOR 20-HP 1770 RPM-FRAME 256T-3PH-60HZ 1 UN" at bounding box center [158, 128] width 96 height 13
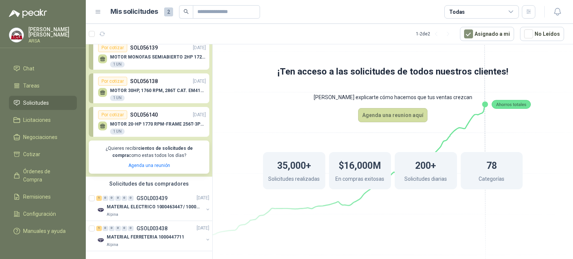
click at [172, 125] on div "MOTOR 20-HP 1770 RPM-FRAME 256T-3PH-60HZ 1 UN" at bounding box center [158, 128] width 96 height 13
click at [163, 90] on div "MOTOR 30HP, 1760 RPM, 286T CAT. EM4104T 1 UN" at bounding box center [158, 94] width 96 height 13
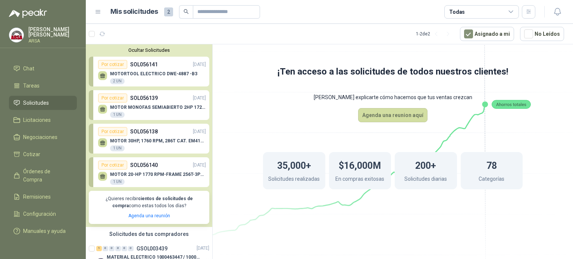
drag, startPoint x: 160, startPoint y: 114, endPoint x: 160, endPoint y: 103, distance: 10.5
click at [160, 113] on div "MOTOR MONOFAS SEMIABIERTO 2HP 1720RPM 1 UN" at bounding box center [158, 111] width 96 height 13
click at [163, 74] on p "MOTORTOOL ELECTRICO DWE-4887 -B3" at bounding box center [153, 73] width 87 height 5
click at [164, 71] on p "MOTORTOOL ELECTRICO DWE-4887 -B3" at bounding box center [153, 73] width 87 height 5
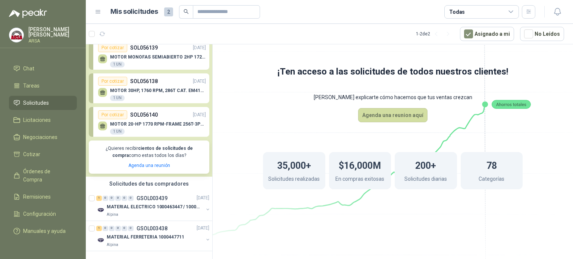
click at [162, 122] on div "MOTOR 20-HP 1770 RPM-FRAME 256T-3PH-60HZ 1 UN" at bounding box center [158, 128] width 96 height 13
click at [166, 91] on div "MOTOR 30HP, 1760 RPM, 286T CAT. EM4104T 1 UN" at bounding box center [158, 94] width 96 height 13
click at [169, 62] on link "Por cotizar SOL056139 [DATE] MOTOR MONOFAS SEMIABIERTO 2HP 1720RPM 1 UN" at bounding box center [149, 55] width 121 height 30
click at [38, 210] on span "Configuración" at bounding box center [39, 214] width 33 height 8
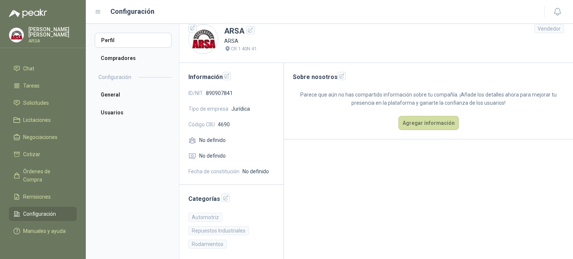
scroll to position [12, 0]
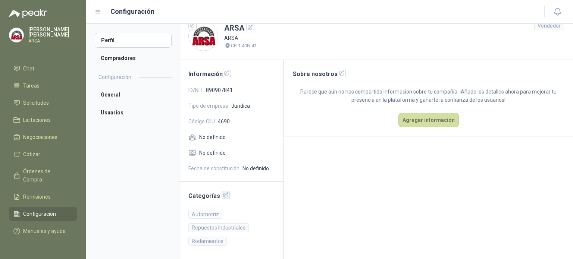
click at [223, 196] on icon "button" at bounding box center [226, 195] width 6 height 6
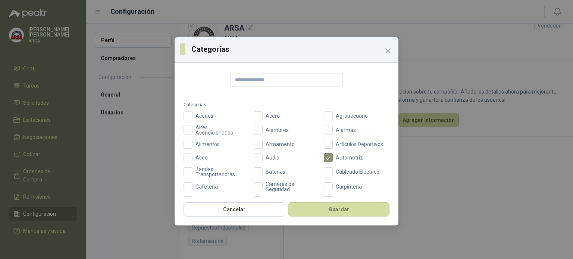
scroll to position [0, 0]
click at [348, 211] on button "Guardar" at bounding box center [339, 210] width 102 height 14
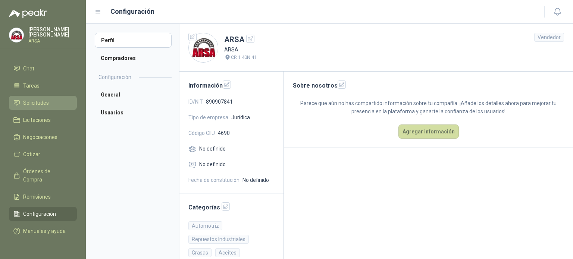
click at [43, 99] on span "Solicitudes" at bounding box center [36, 103] width 26 height 8
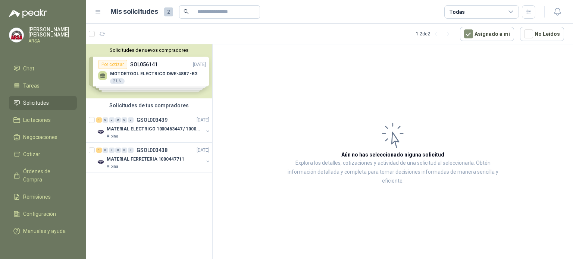
click at [141, 64] on div "Solicitudes de nuevos compradores Por cotizar SOL056141 [DATE] MOTORTOOL ELECTR…" at bounding box center [149, 71] width 127 height 54
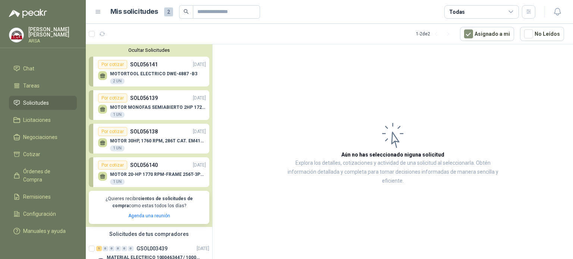
click at [143, 64] on p "SOL056141" at bounding box center [144, 64] width 28 height 8
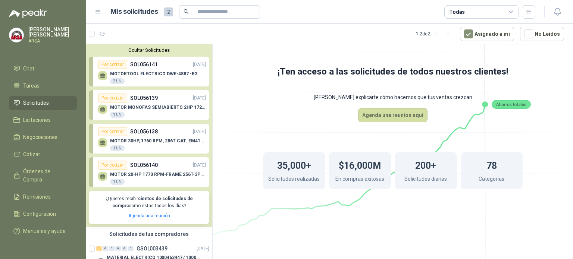
click at [143, 64] on p "SOL056141" at bounding box center [144, 64] width 28 height 8
click at [146, 72] on p "MOTORTOOL ELECTRICO DWE-4887 -B3" at bounding box center [153, 73] width 87 height 5
click at [104, 77] on icon at bounding box center [103, 76] width 6 height 6
click at [104, 77] on icon at bounding box center [102, 74] width 5 height 3
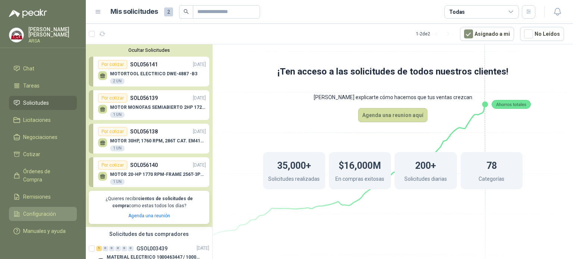
click at [38, 210] on span "Configuración" at bounding box center [39, 214] width 33 height 8
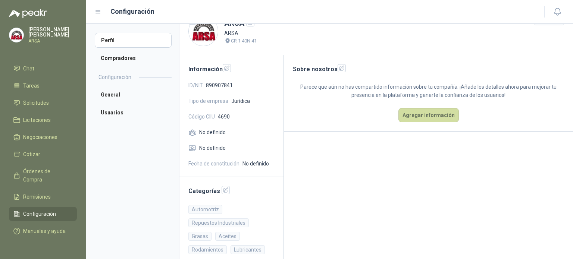
scroll to position [25, 0]
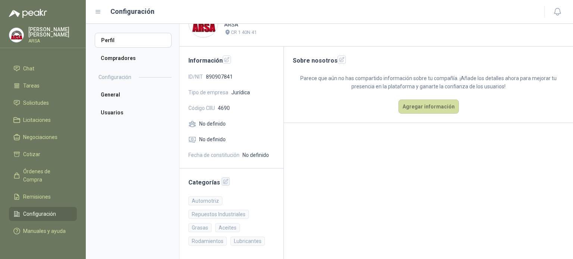
click at [223, 183] on icon "button" at bounding box center [226, 182] width 6 height 6
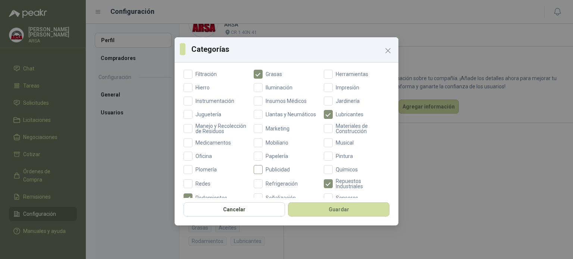
scroll to position [112, 0]
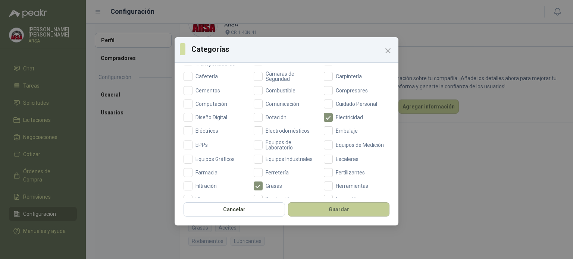
click at [336, 213] on button "Guardar" at bounding box center [339, 210] width 102 height 14
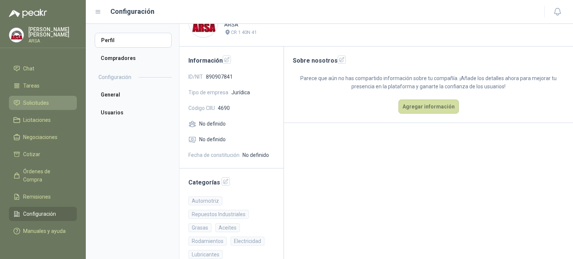
click at [23, 99] on span "Solicitudes" at bounding box center [36, 103] width 26 height 8
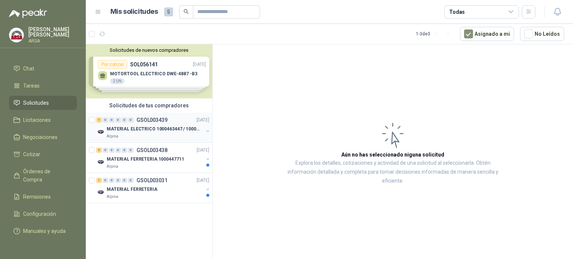
click at [145, 138] on div "Alpina" at bounding box center [155, 137] width 97 height 6
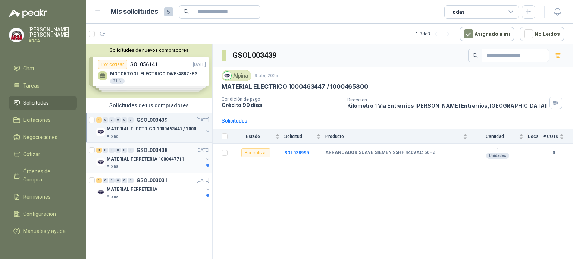
click at [147, 165] on div "Alpina" at bounding box center [155, 167] width 97 height 6
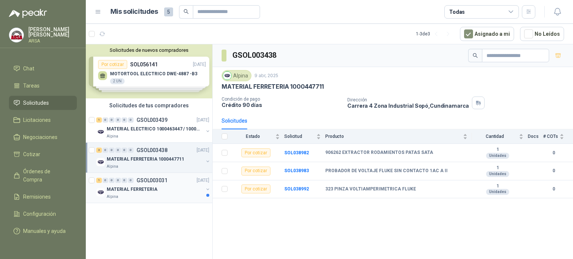
click at [138, 197] on div "Alpina" at bounding box center [155, 197] width 97 height 6
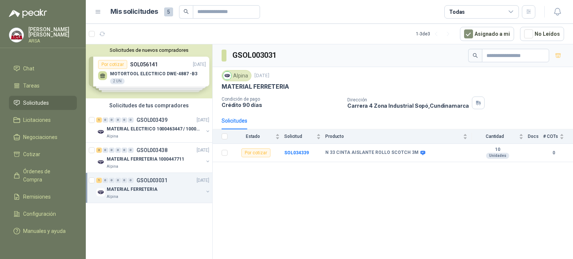
click at [145, 76] on div "Solicitudes de nuevos compradores Por cotizar SOL056141 [DATE] MOTORTOOL ELECTR…" at bounding box center [149, 71] width 127 height 54
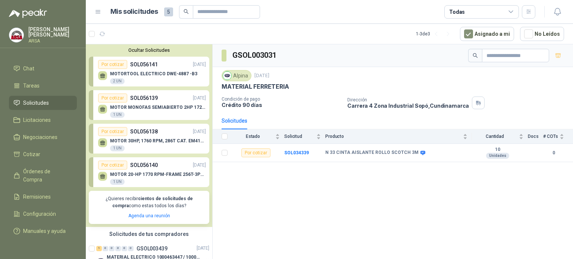
click at [146, 78] on div "MOTORTOOL ELECTRICO DWE-4887 -B3 2 UN" at bounding box center [153, 77] width 87 height 13
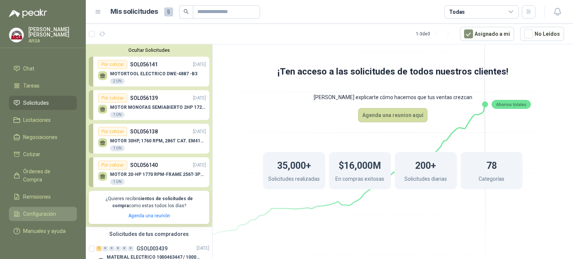
click at [40, 210] on span "Configuración" at bounding box center [39, 214] width 33 height 8
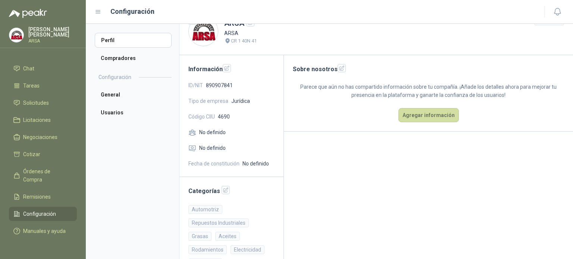
scroll to position [25, 0]
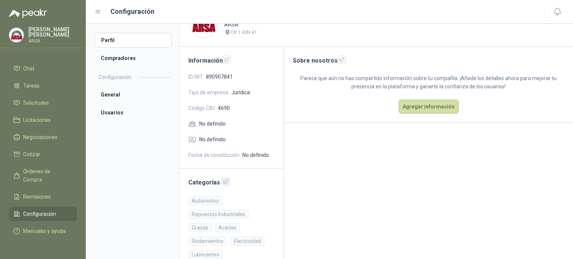
click at [223, 180] on icon "button" at bounding box center [226, 182] width 6 height 6
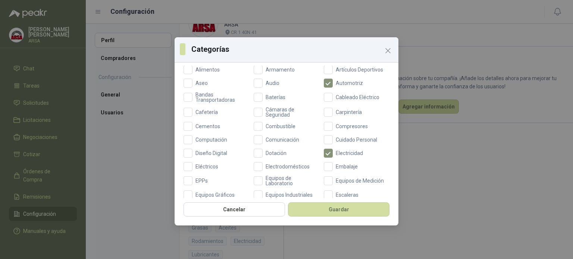
scroll to position [87, 0]
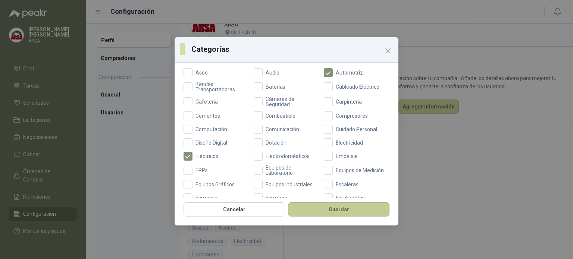
click at [346, 212] on button "Guardar" at bounding box center [339, 210] width 102 height 14
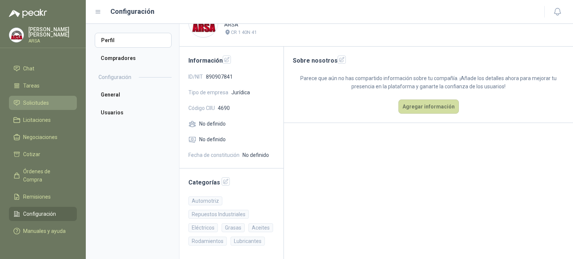
click at [39, 99] on span "Solicitudes" at bounding box center [36, 103] width 26 height 8
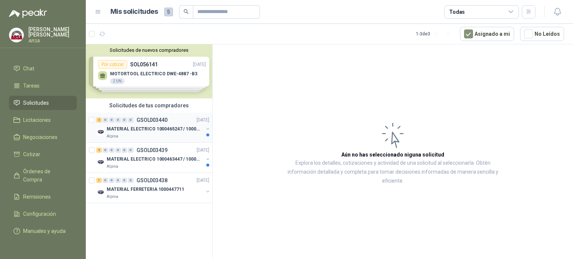
click at [101, 118] on div "2" at bounding box center [99, 120] width 6 height 5
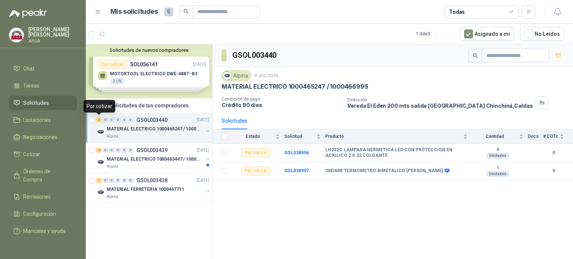
click at [100, 119] on div "2" at bounding box center [99, 120] width 6 height 5
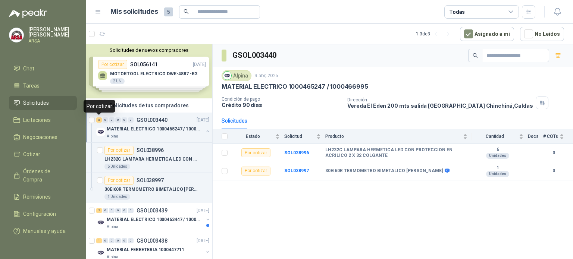
click at [98, 120] on div "2" at bounding box center [99, 120] width 6 height 5
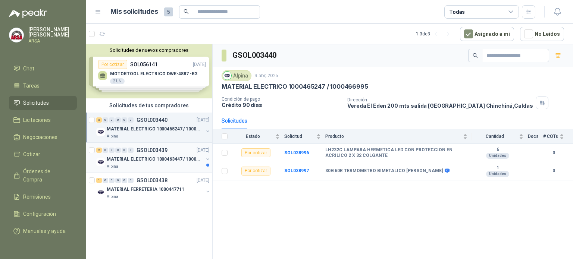
click at [99, 151] on div "2" at bounding box center [99, 150] width 6 height 5
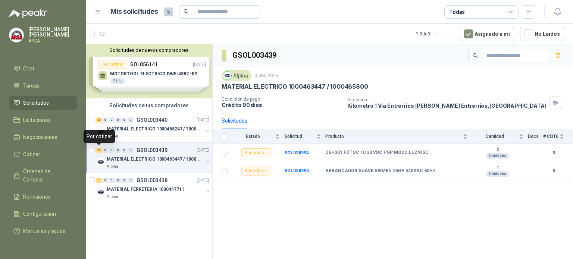
click at [99, 151] on div "2" at bounding box center [99, 150] width 6 height 5
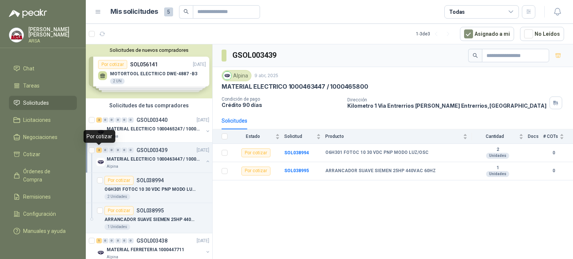
click at [99, 151] on div "2" at bounding box center [99, 150] width 6 height 5
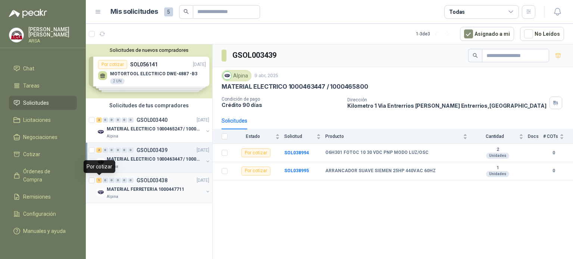
click at [98, 179] on div "1" at bounding box center [99, 180] width 6 height 5
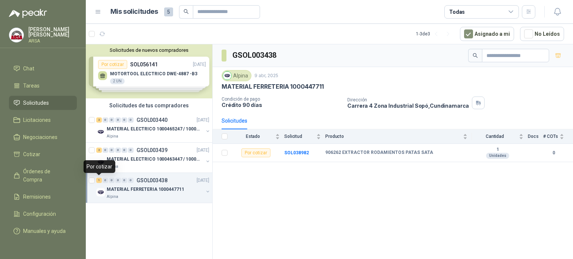
click at [98, 179] on div "1" at bounding box center [99, 180] width 6 height 5
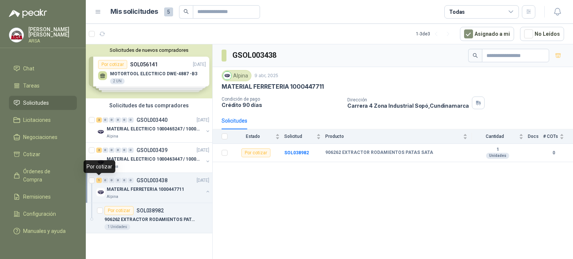
click at [98, 179] on div "1" at bounding box center [99, 180] width 6 height 5
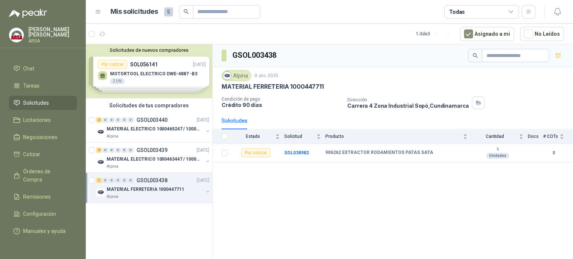
click at [141, 83] on div "Solicitudes de nuevos compradores Por cotizar SOL056141 [DATE] MOTORTOOL ELECTR…" at bounding box center [149, 71] width 127 height 54
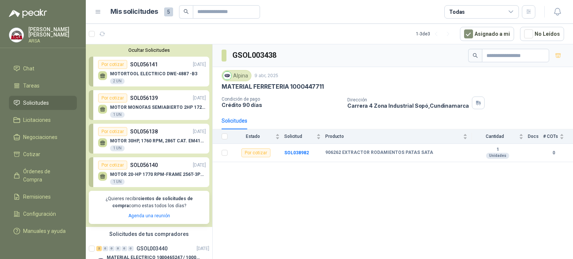
click at [134, 145] on div "MOTOR 30HP, 1760 RPM, 286T CAT. EM4104T 1 UN" at bounding box center [158, 144] width 96 height 13
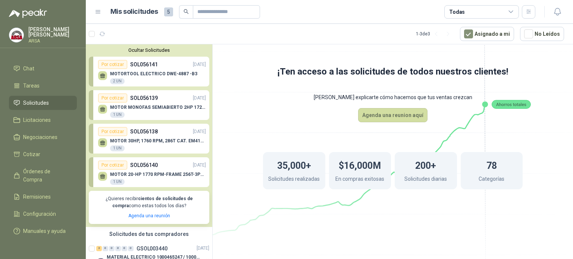
click at [134, 140] on p "MOTOR 30HP, 1760 RPM, 286T CAT. EM4104T" at bounding box center [158, 140] width 96 height 5
click at [134, 139] on p "MOTOR 30HP, 1760 RPM, 286T CAT. EM4104T" at bounding box center [158, 140] width 96 height 5
click at [134, 144] on div "MOTOR 30HP, 1760 RPM, 286T CAT. EM4104T 1 UN" at bounding box center [158, 144] width 96 height 13
click at [174, 70] on div "MOTORTOOL ELECTRICO DWE-4887 -B3 2 UN" at bounding box center [152, 77] width 108 height 16
click at [163, 71] on p "MOTORTOOL ELECTRICO DWE-4887 -B3" at bounding box center [153, 73] width 87 height 5
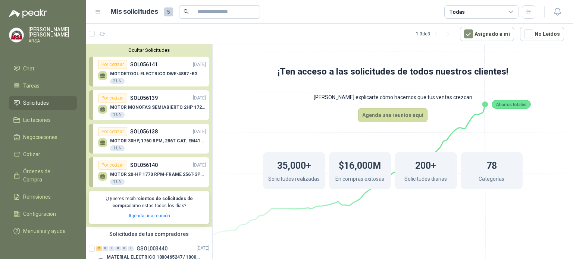
click at [162, 72] on p "MOTORTOOL ELECTRICO DWE-4887 -B3" at bounding box center [153, 73] width 87 height 5
click at [101, 75] on icon at bounding box center [102, 74] width 5 height 3
click at [103, 69] on div "Por cotizar" at bounding box center [112, 64] width 29 height 9
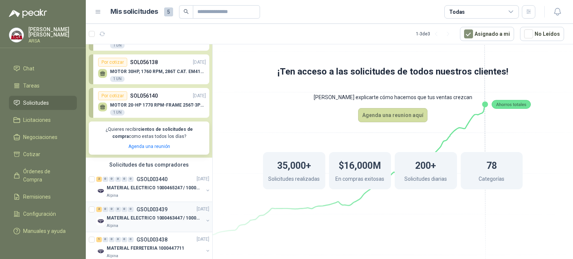
scroll to position [87, 0]
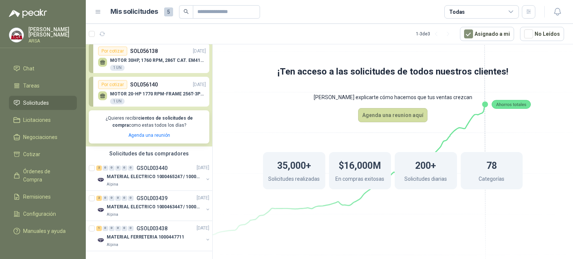
click at [156, 149] on div "Solicitudes de tus compradores" at bounding box center [149, 154] width 127 height 14
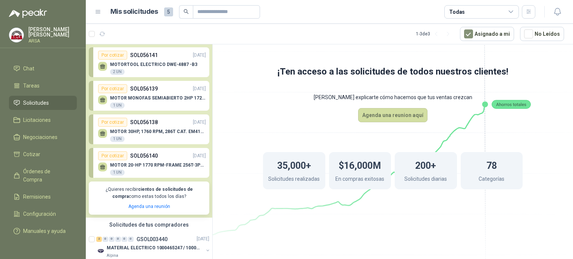
scroll to position [0, 0]
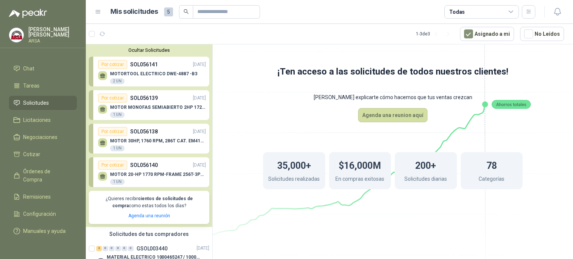
drag, startPoint x: 149, startPoint y: 83, endPoint x: 149, endPoint y: 79, distance: 3.8
click at [149, 82] on div "MOTORTOOL ELECTRICO DWE-4887 -B3 2 UN" at bounding box center [153, 77] width 87 height 13
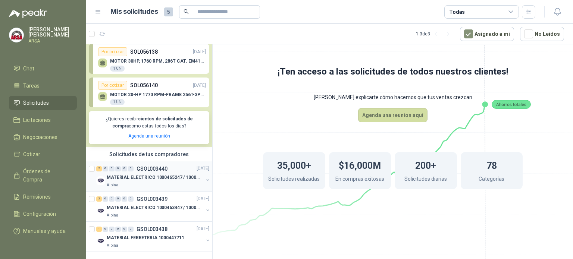
scroll to position [87, 0]
click at [150, 182] on div "Alpina" at bounding box center [155, 185] width 97 height 6
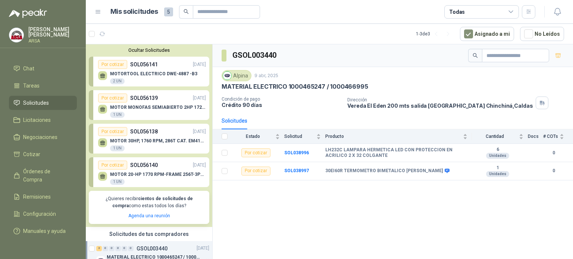
click at [189, 185] on div "MOTOR 20-HP 1770 RPM-FRAME 256T-3PH-60HZ 1 UN" at bounding box center [158, 178] width 96 height 13
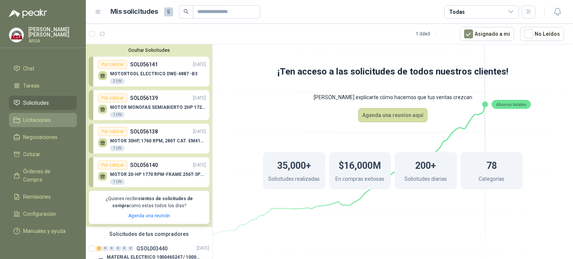
click at [47, 116] on span "Licitaciones" at bounding box center [37, 120] width 28 height 8
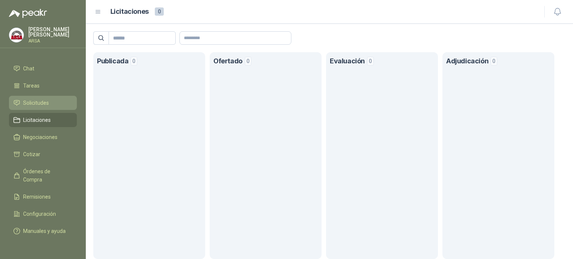
click at [46, 99] on span "Solicitudes" at bounding box center [36, 103] width 26 height 8
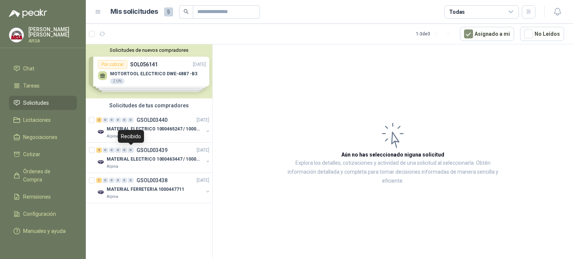
click at [135, 138] on div "Recibido" at bounding box center [131, 136] width 26 height 13
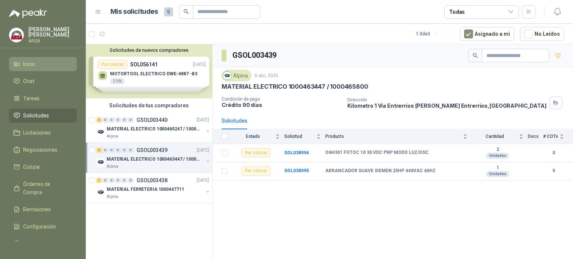
click at [30, 63] on span "Inicio" at bounding box center [29, 64] width 12 height 8
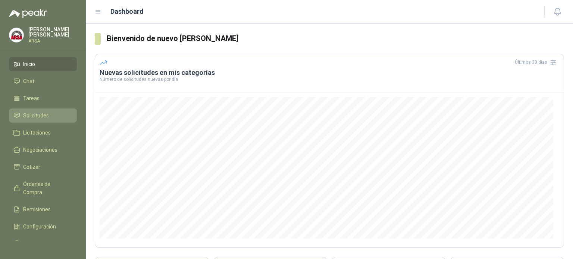
click at [34, 113] on span "Solicitudes" at bounding box center [36, 116] width 26 height 8
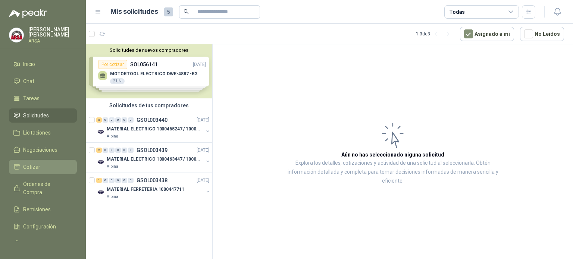
click at [38, 165] on span "Cotizar" at bounding box center [31, 167] width 17 height 8
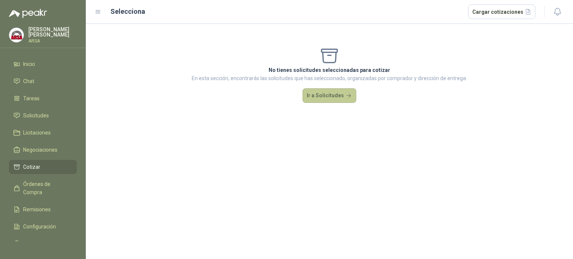
click at [322, 100] on button "Ir a Solicitudes" at bounding box center [330, 95] width 54 height 15
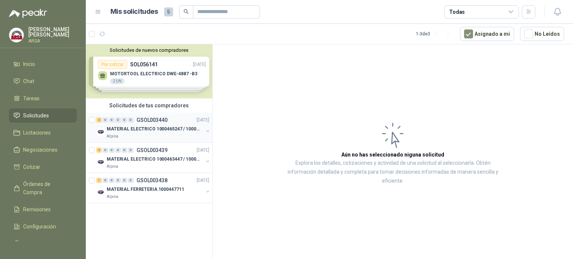
click at [207, 129] on button "button" at bounding box center [208, 131] width 6 height 6
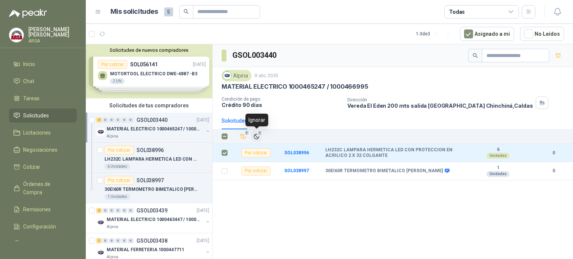
click at [257, 135] on icon "Ignorar" at bounding box center [256, 137] width 6 height 6
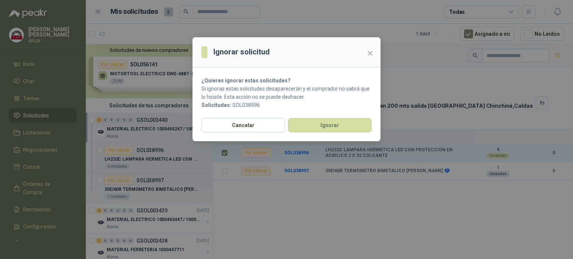
click at [370, 54] on icon "close" at bounding box center [370, 53] width 6 height 6
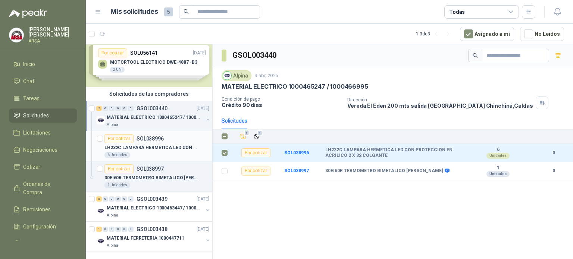
scroll to position [18, 0]
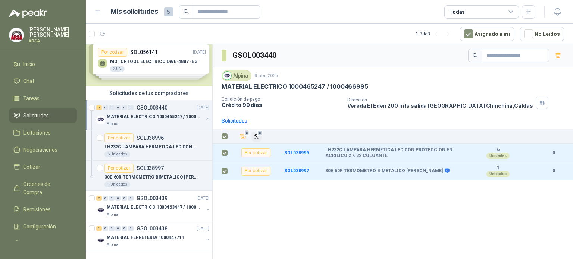
click at [256, 138] on icon "Ignorar" at bounding box center [256, 137] width 6 height 6
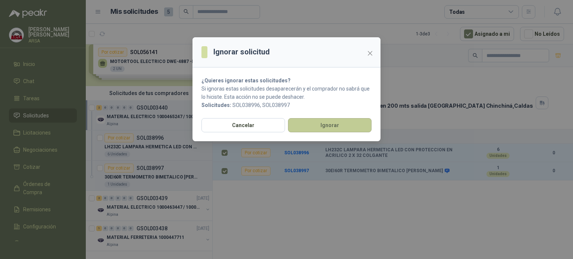
click at [329, 128] on button "Ignorar" at bounding box center [330, 125] width 84 height 14
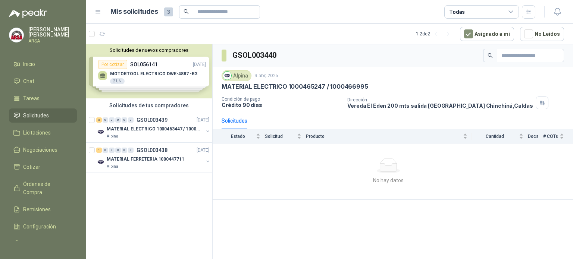
scroll to position [0, 0]
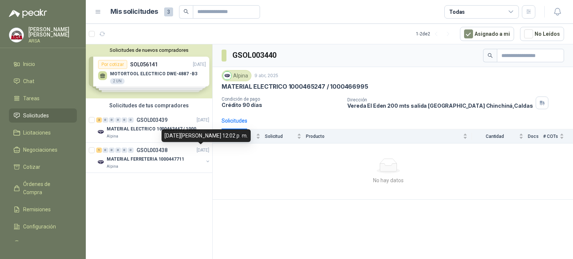
click at [172, 139] on div "[DATE][PERSON_NAME] 12:02 p. m." at bounding box center [206, 135] width 89 height 13
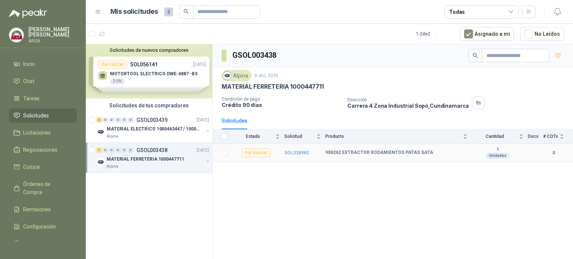
click at [296, 153] on b "SOL038982" at bounding box center [296, 152] width 25 height 5
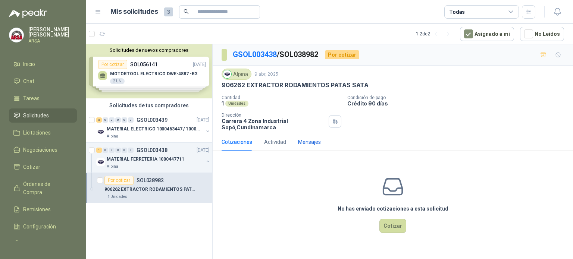
click at [306, 146] on div "Mensajes" at bounding box center [309, 142] width 23 height 8
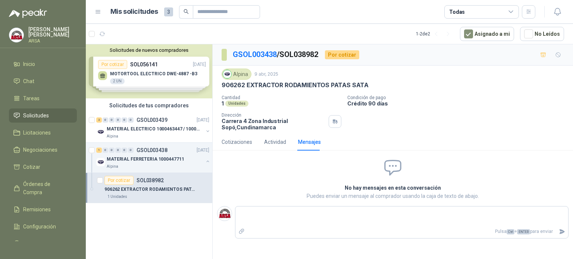
type textarea "*"
type textarea "**"
type textarea "***"
type textarea "****"
type textarea "*****"
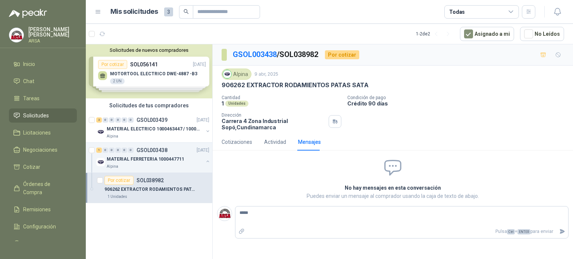
type textarea "******"
type textarea "********"
type textarea "*********"
type textarea "**********"
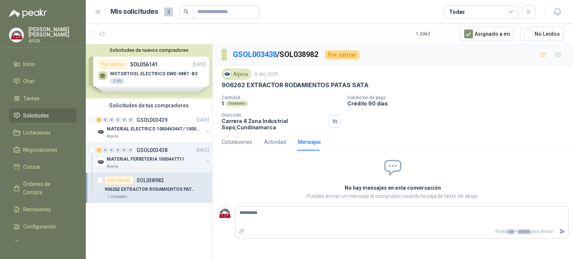
type textarea "**********"
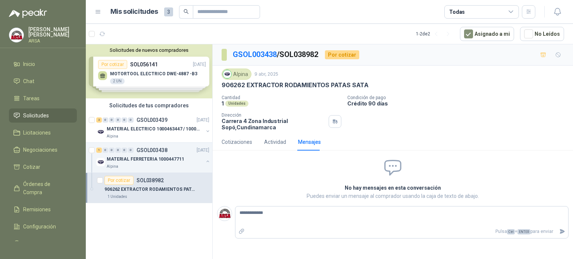
type textarea "**********"
type textarea "*********"
type textarea "********"
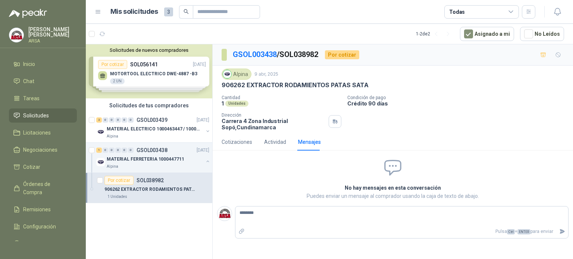
type textarea "******"
type textarea "********"
type textarea "*********"
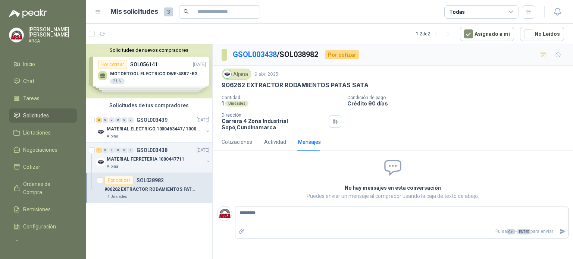
type textarea "**********"
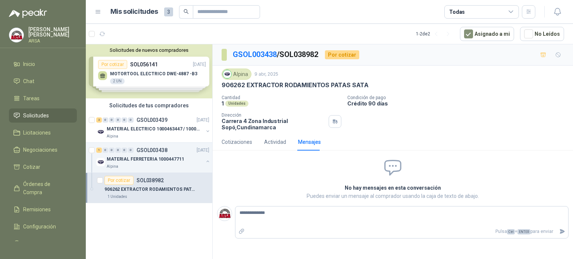
type textarea "**********"
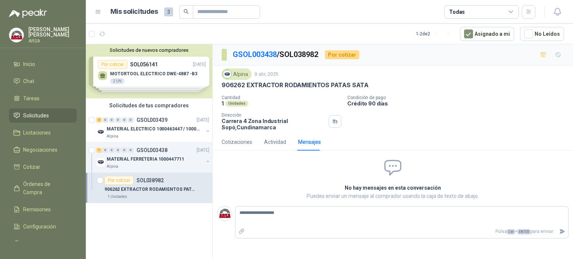
type textarea "**********"
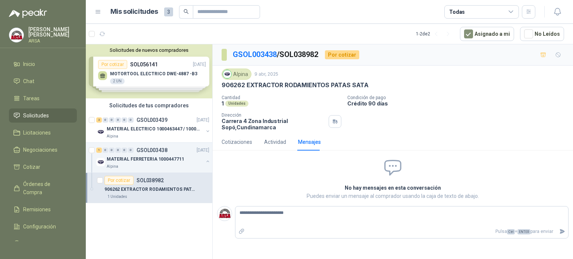
type textarea "**********"
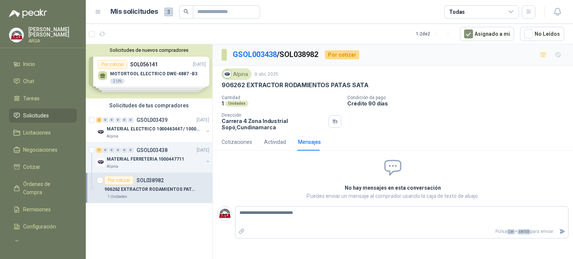
type textarea "**********"
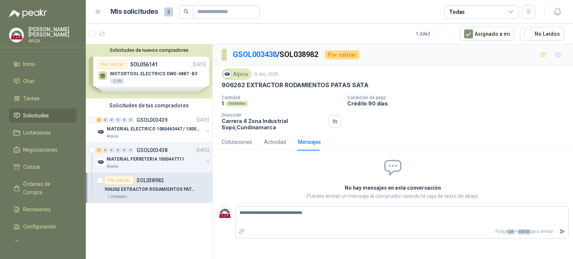
type textarea "**********"
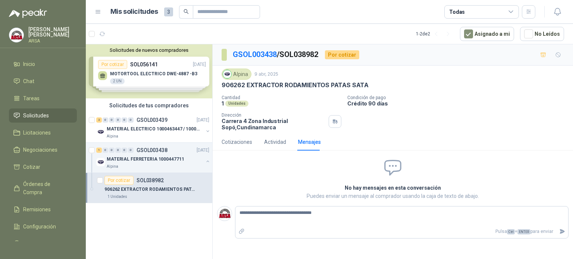
type textarea "**********"
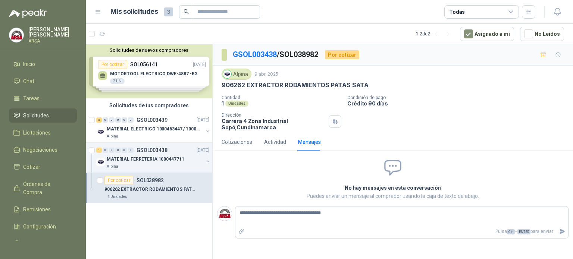
type textarea "**********"
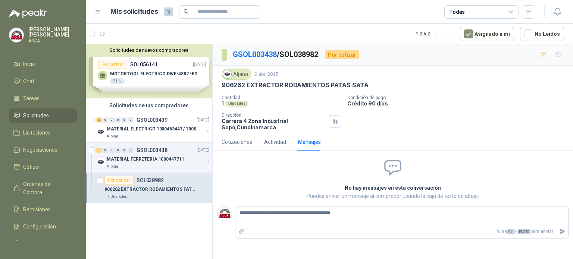
type textarea "**********"
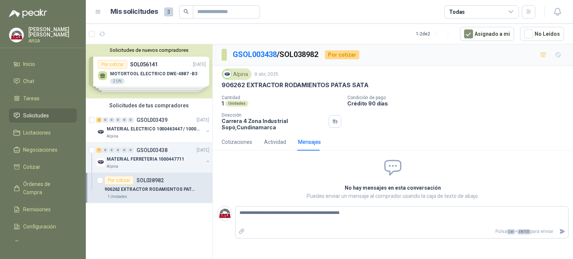
type textarea "**********"
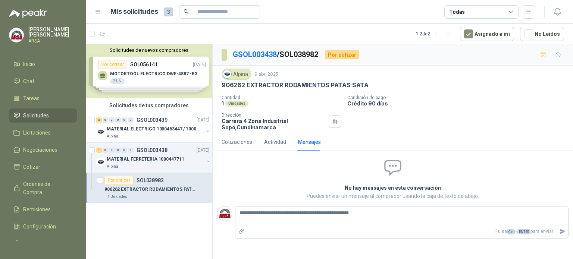
type textarea "**********"
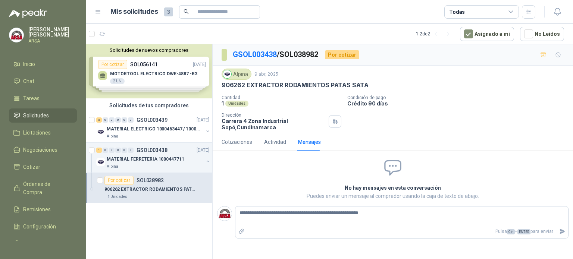
type textarea "**********"
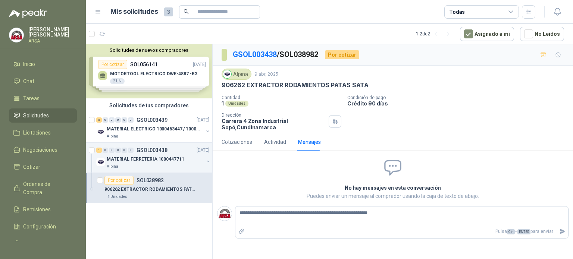
type textarea "**********"
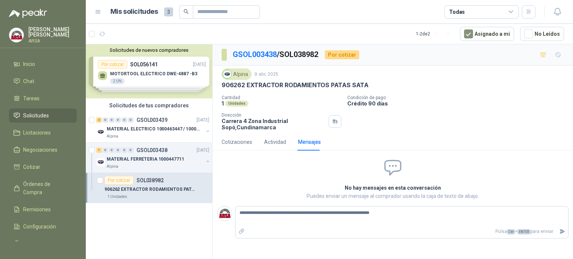
type textarea "**********"
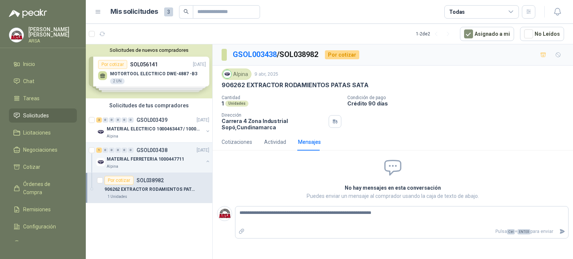
type textarea "**********"
click at [562, 231] on icon "Enviar" at bounding box center [562, 232] width 5 height 5
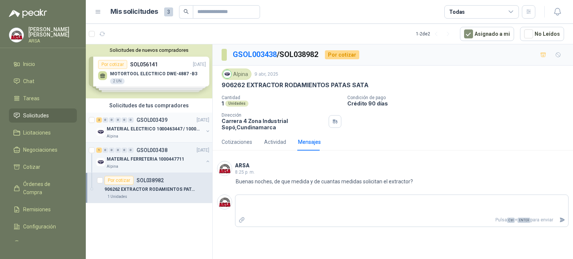
click at [132, 131] on p "MATERIAL ELECTRICO 1000463447 / 1000465800" at bounding box center [153, 129] width 93 height 7
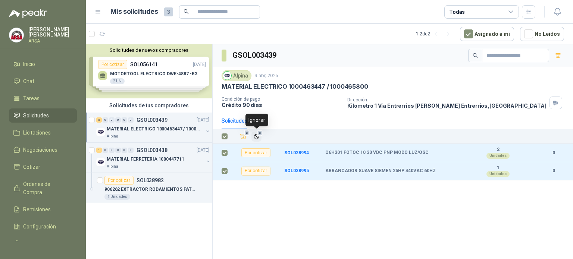
click at [257, 137] on icon "Ignorar" at bounding box center [256, 137] width 6 height 6
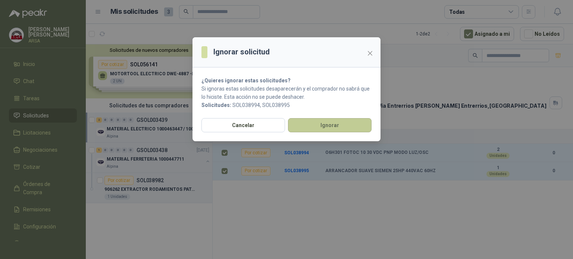
click at [333, 129] on button "Ignorar" at bounding box center [330, 125] width 84 height 14
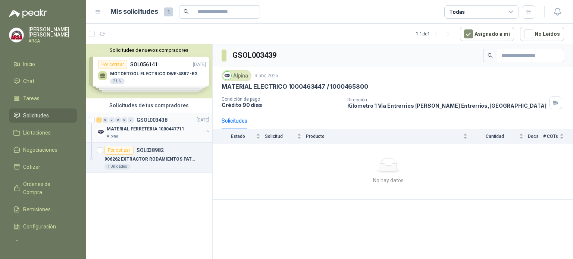
click at [165, 135] on div "Alpina" at bounding box center [155, 137] width 97 height 6
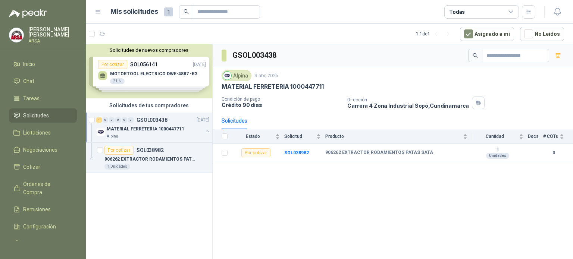
click at [165, 135] on div "Alpina" at bounding box center [155, 137] width 97 height 6
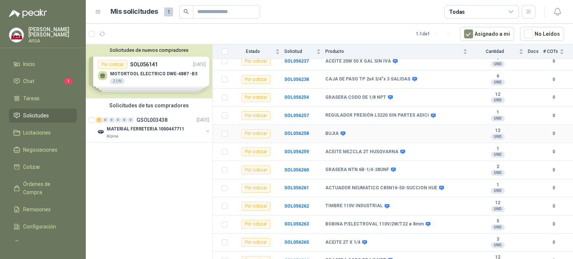
scroll to position [75, 0]
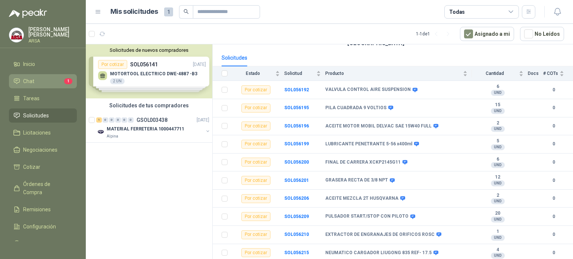
click at [35, 80] on li "Chat 1" at bounding box center [42, 81] width 59 height 8
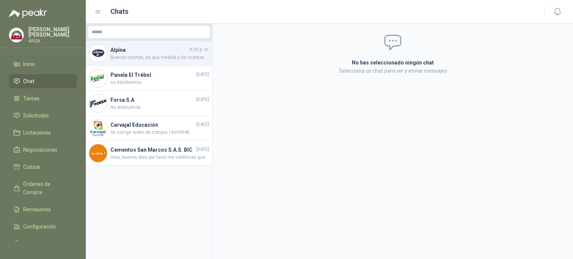
click at [156, 60] on span "Buenas noches, de que medida y de cuantas medidas solicitan el extractor?" at bounding box center [159, 57] width 99 height 7
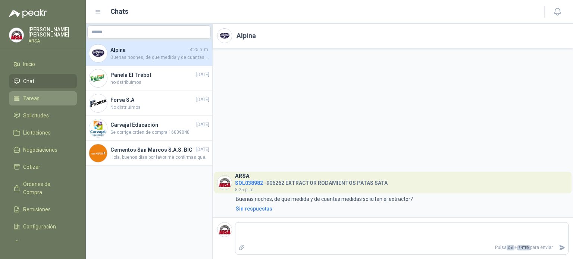
click at [31, 99] on span "Tareas" at bounding box center [31, 98] width 16 height 8
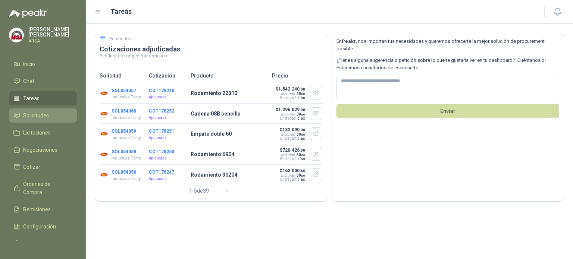
click at [43, 117] on span "Solicitudes" at bounding box center [36, 116] width 26 height 8
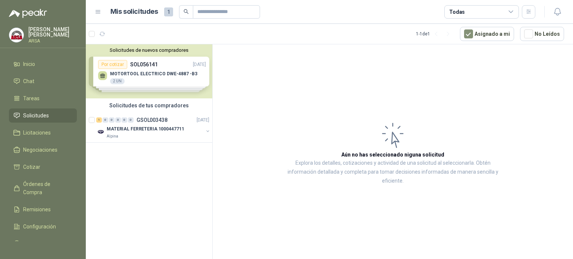
scroll to position [19, 0]
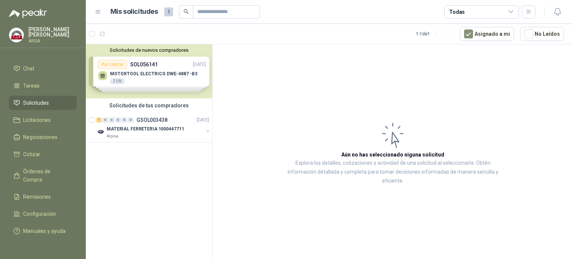
click at [49, 29] on p "[PERSON_NAME]" at bounding box center [52, 32] width 49 height 10
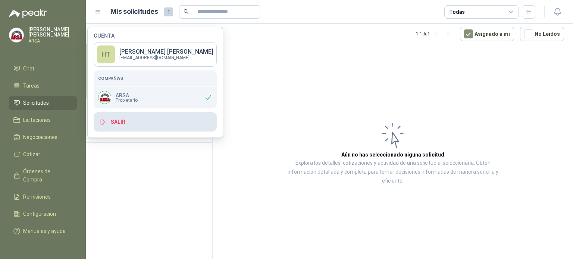
click at [119, 122] on button "Salir" at bounding box center [155, 121] width 123 height 19
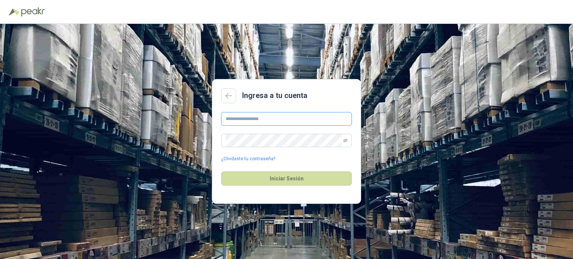
type input "**********"
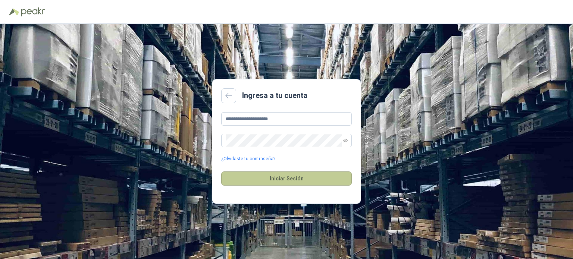
click at [296, 183] on button "Iniciar Sesión" at bounding box center [286, 179] width 131 height 14
